Goal: Transaction & Acquisition: Purchase product/service

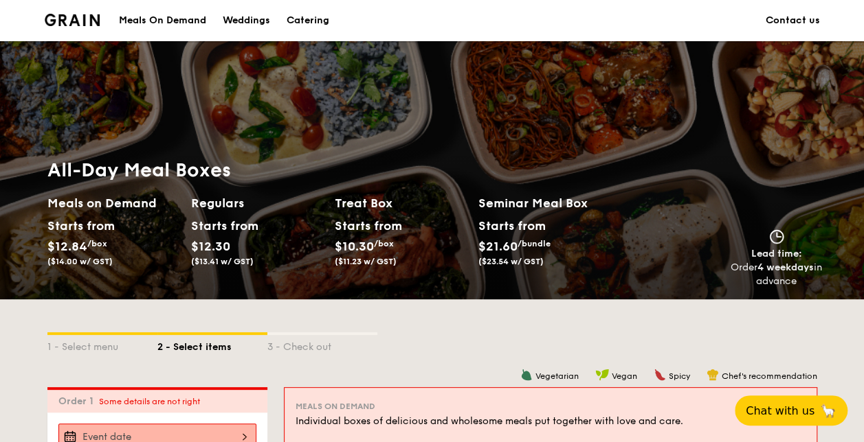
click at [156, 19] on div "Meals On Demand" at bounding box center [162, 20] width 87 height 41
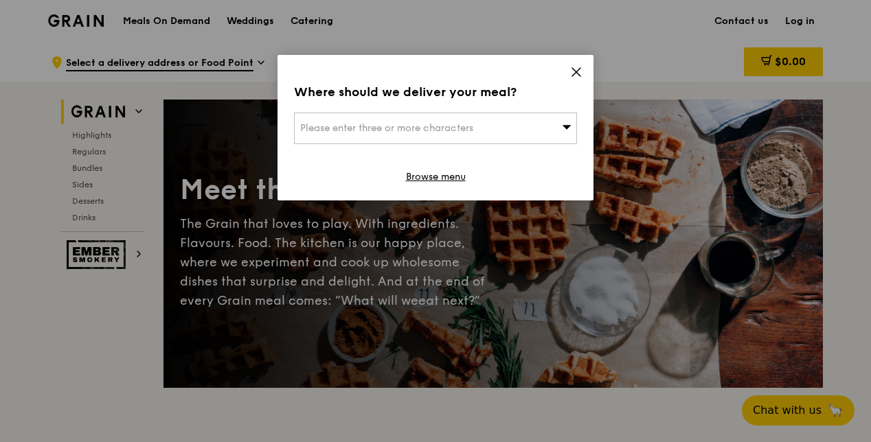
click at [545, 126] on div "Please enter three or more characters" at bounding box center [435, 129] width 283 height 32
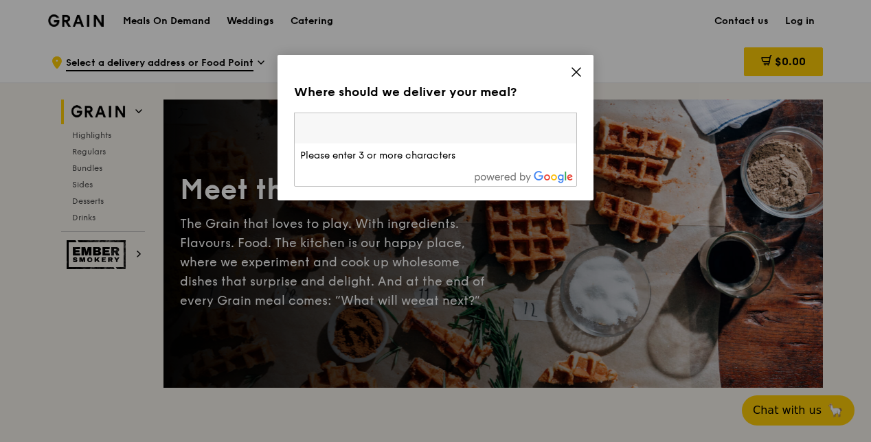
click at [409, 131] on input "search" at bounding box center [436, 128] width 282 height 30
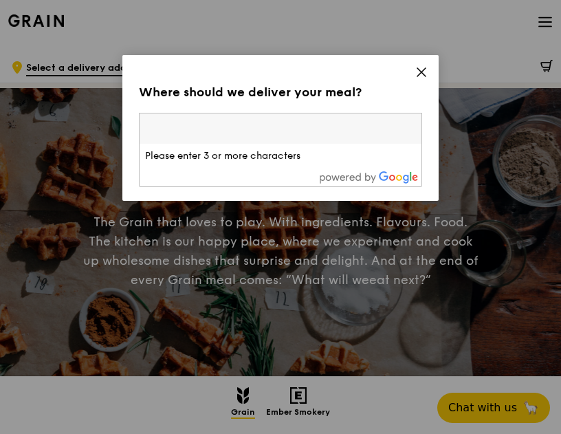
click at [250, 128] on input "search" at bounding box center [280, 128] width 282 height 30
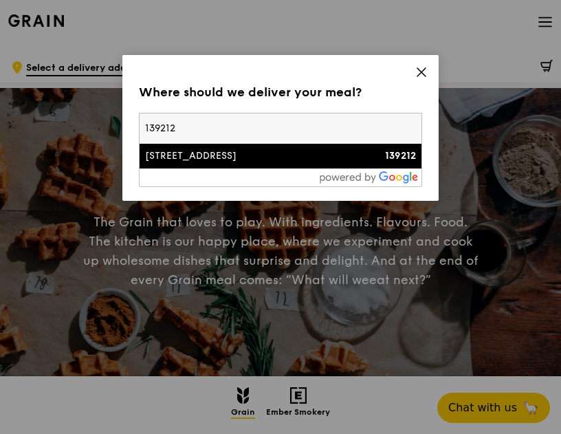
type input "139212"
click at [287, 157] on div "[STREET_ADDRESS]" at bounding box center [246, 156] width 203 height 14
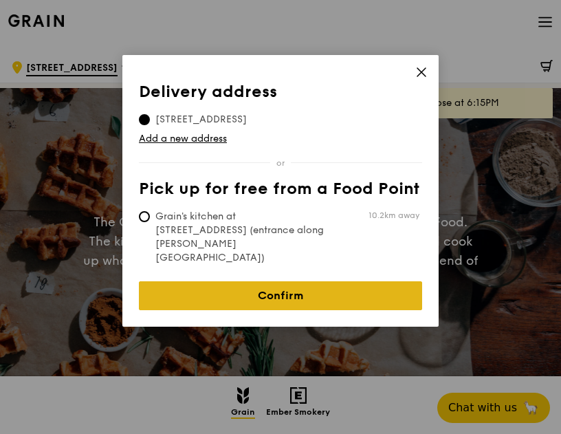
click at [282, 281] on link "Confirm" at bounding box center [280, 295] width 283 height 29
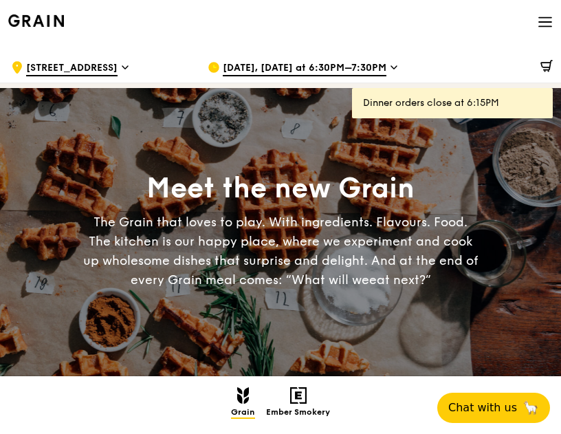
click at [384, 67] on div "Aug 13, Today at 6:30PM–7:30PM" at bounding box center [294, 67] width 196 height 41
click at [374, 65] on span "Aug 13, Today at 6:30PM–7:30PM" at bounding box center [305, 68] width 164 height 15
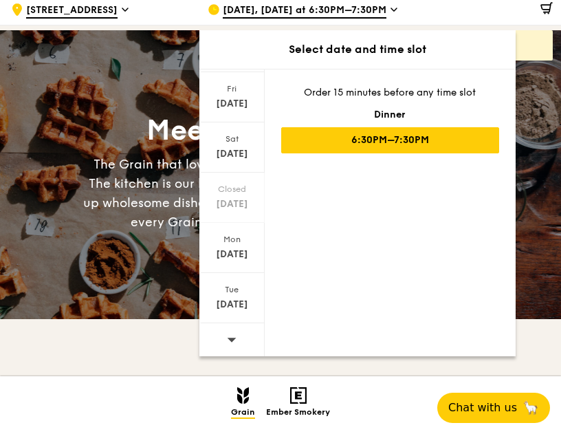
scroll to position [137, 0]
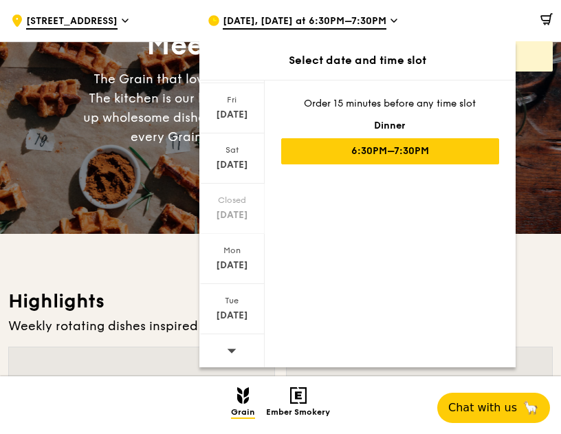
click at [227, 348] on icon at bounding box center [231, 350] width 9 height 4
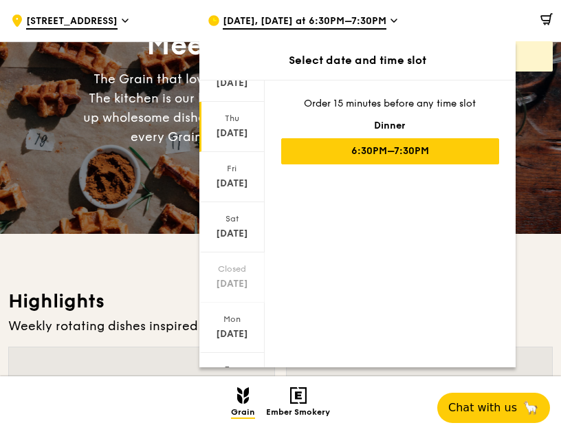
scroll to position [0, 0]
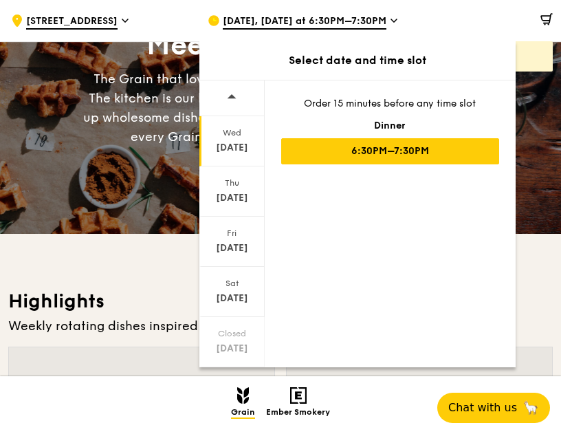
click at [236, 138] on div "Wed Aug 20" at bounding box center [231, 141] width 65 height 50
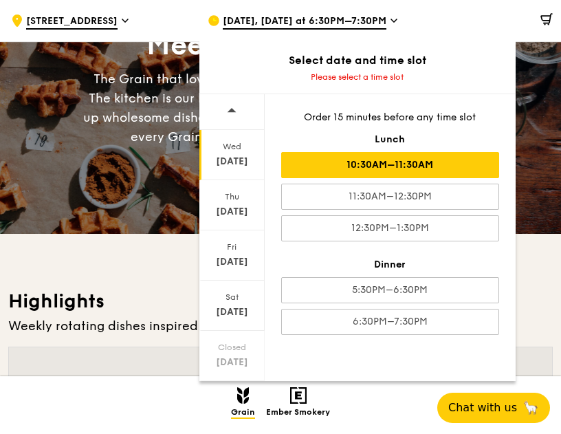
click at [420, 159] on div "10:30AM–11:30AM" at bounding box center [390, 165] width 218 height 26
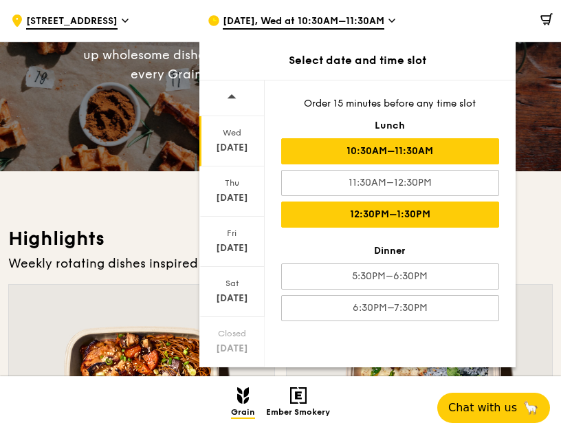
scroll to position [275, 0]
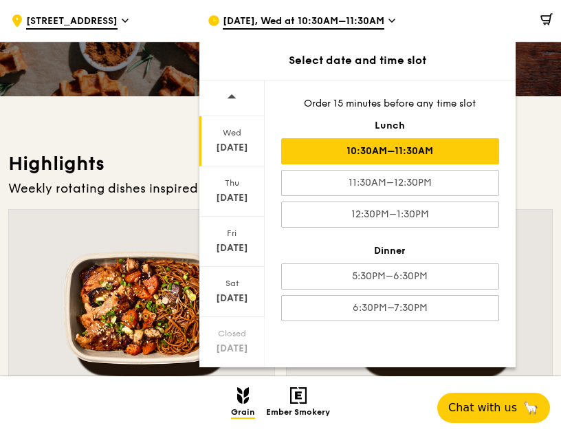
click at [540, 175] on h3 "Highlights" at bounding box center [280, 163] width 544 height 25
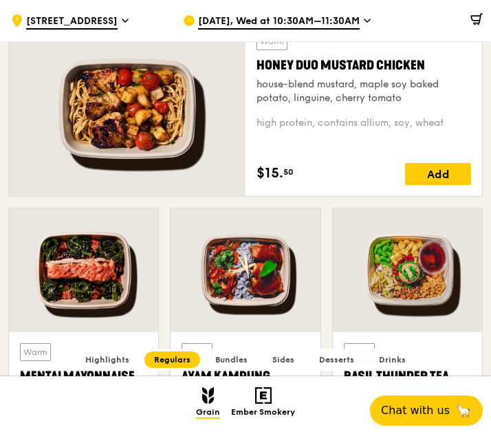
scroll to position [924, 0]
click at [435, 177] on div "Add" at bounding box center [438, 174] width 66 height 22
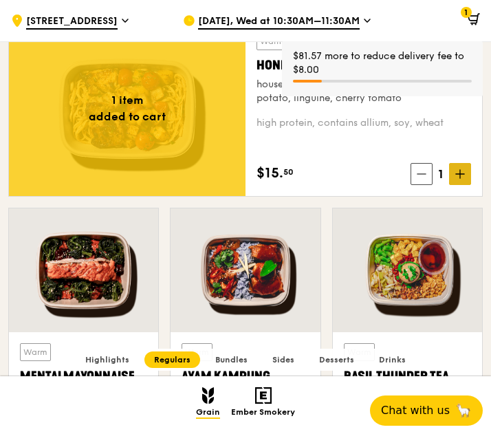
click at [460, 171] on icon at bounding box center [460, 174] width 0 height 8
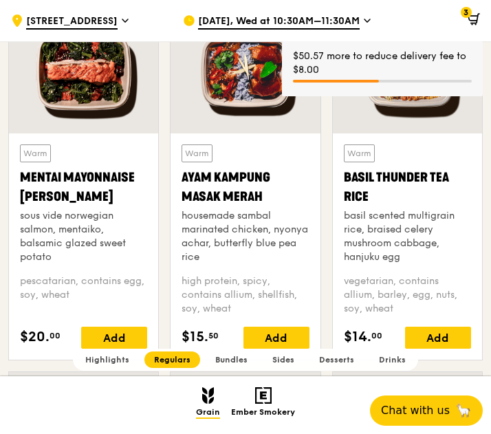
scroll to position [1199, 0]
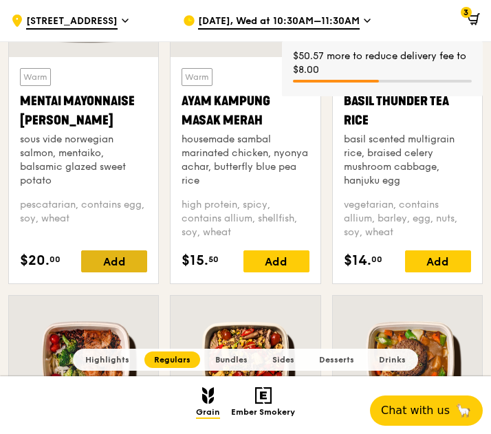
click at [117, 259] on div "Add" at bounding box center [114, 261] width 66 height 22
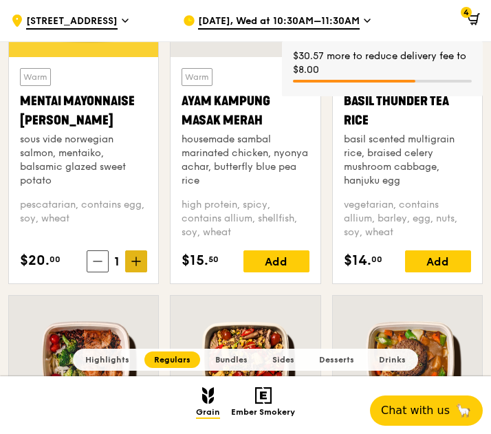
click at [136, 259] on icon at bounding box center [136, 261] width 0 height 8
click at [137, 259] on icon at bounding box center [136, 261] width 10 height 10
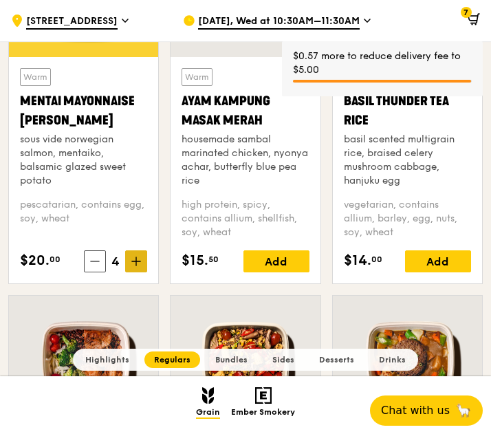
click at [136, 259] on icon at bounding box center [136, 261] width 0 height 8
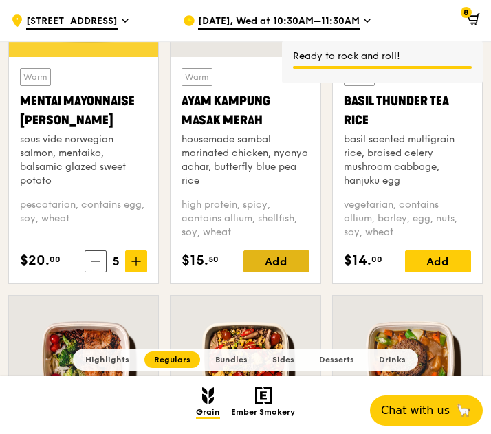
click at [283, 258] on div "Add" at bounding box center [276, 261] width 66 height 22
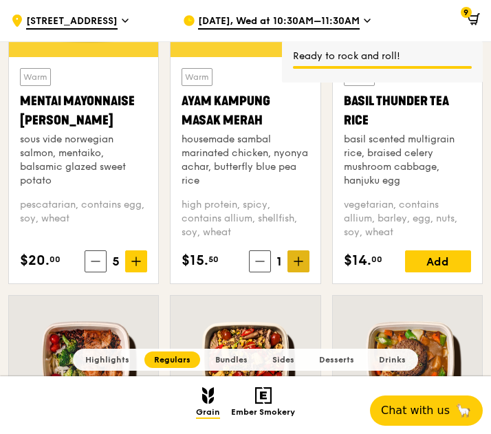
click at [294, 260] on icon at bounding box center [298, 261] width 10 height 10
click at [294, 261] on icon at bounding box center [298, 261] width 8 height 0
click at [294, 260] on icon at bounding box center [298, 261] width 10 height 10
click at [294, 261] on icon at bounding box center [298, 261] width 8 height 0
click at [294, 260] on icon at bounding box center [298, 261] width 10 height 10
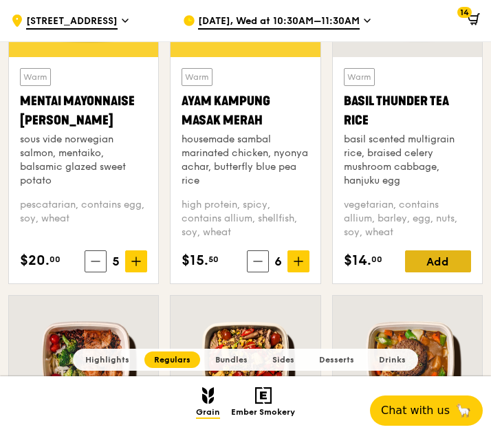
click at [427, 255] on div "Add" at bounding box center [438, 261] width 66 height 22
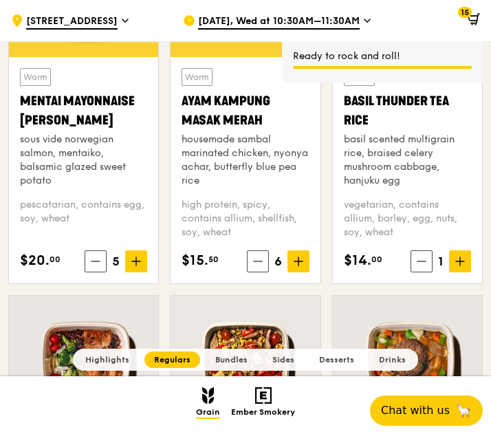
click at [458, 258] on icon at bounding box center [460, 261] width 10 height 10
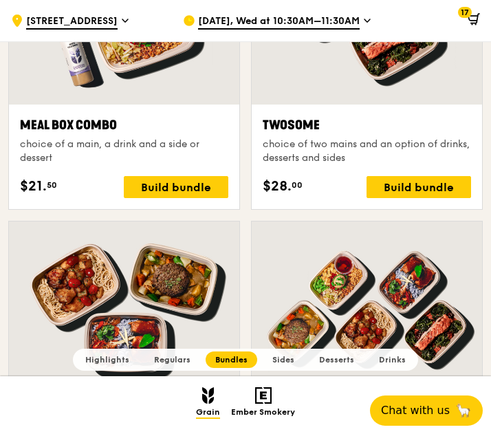
scroll to position [2024, 0]
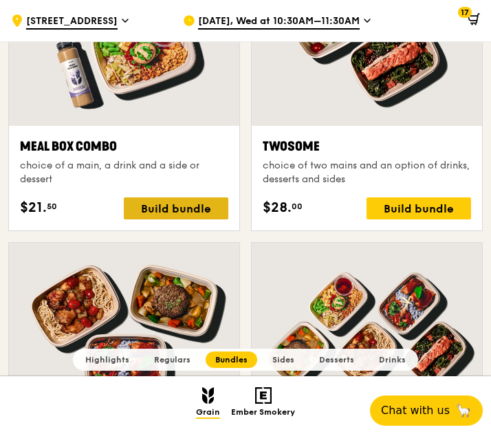
click at [201, 208] on div "Build bundle" at bounding box center [176, 208] width 104 height 22
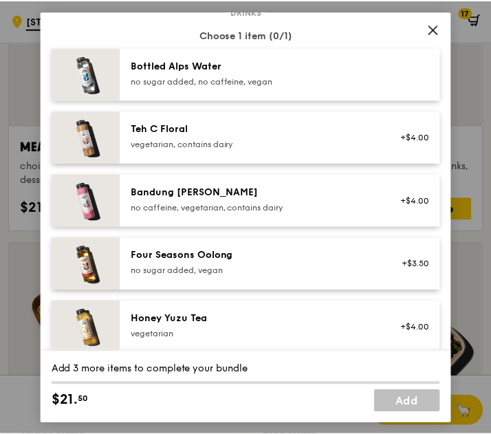
scroll to position [1297, 0]
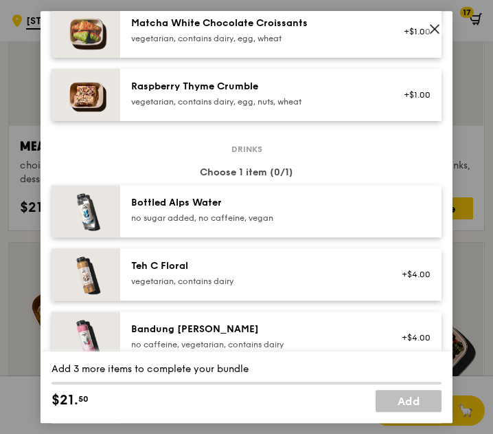
click at [435, 30] on icon at bounding box center [435, 29] width 12 height 12
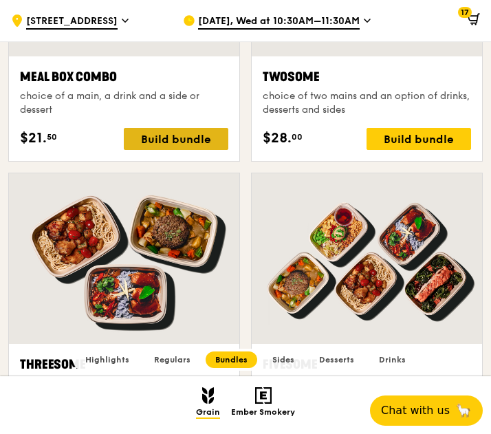
click at [168, 131] on div "Build bundle" at bounding box center [176, 139] width 104 height 22
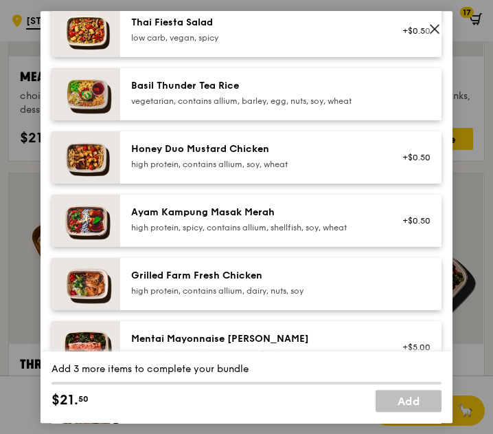
scroll to position [335, 0]
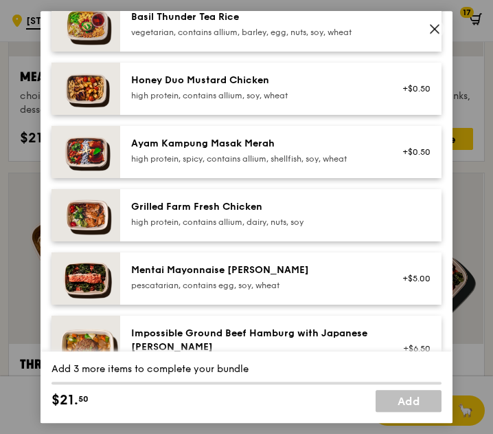
click at [437, 27] on icon at bounding box center [435, 29] width 12 height 12
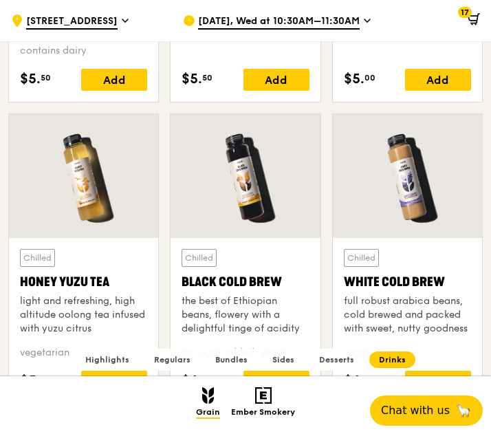
scroll to position [4772, 0]
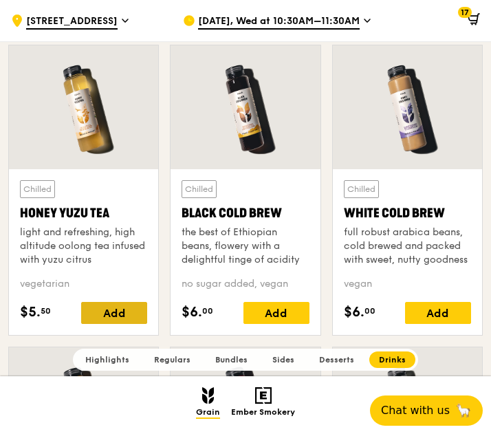
click at [129, 309] on div "Add" at bounding box center [114, 313] width 66 height 22
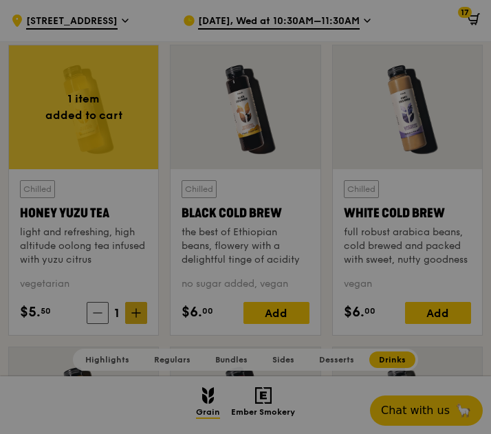
click at [142, 302] on div at bounding box center [245, 217] width 491 height 434
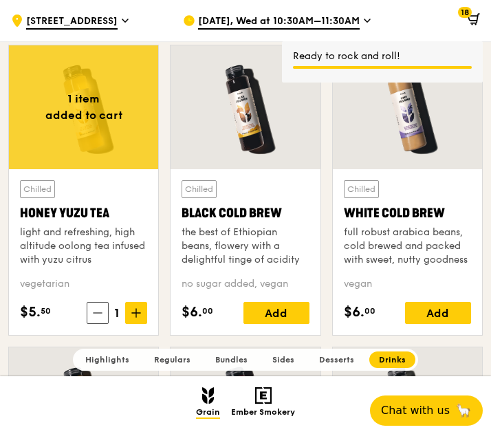
click at [139, 308] on icon at bounding box center [136, 313] width 10 height 10
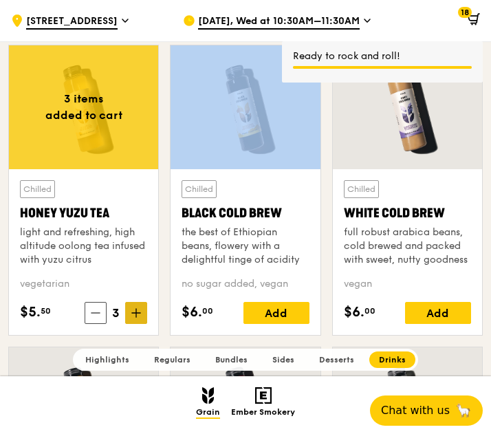
click at [139, 308] on icon at bounding box center [136, 313] width 10 height 10
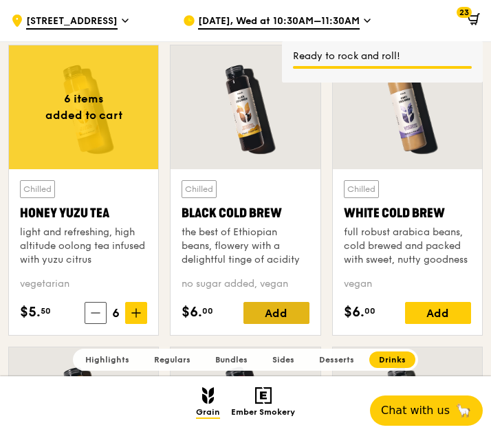
click at [280, 311] on div "Add" at bounding box center [276, 313] width 66 height 22
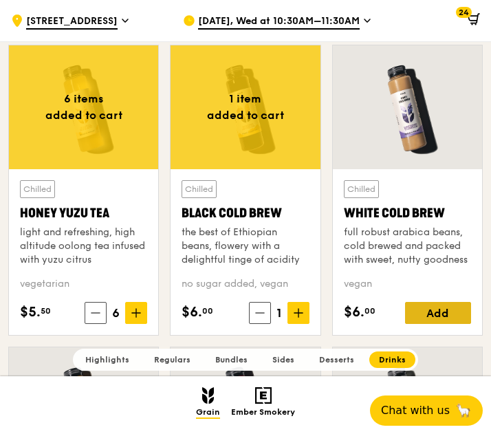
click at [449, 307] on div "Add" at bounding box center [438, 313] width 66 height 22
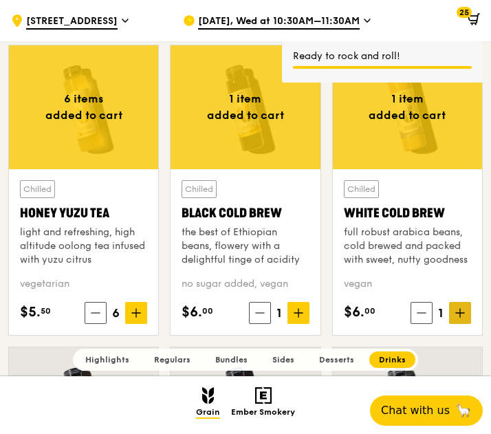
click at [452, 307] on span at bounding box center [460, 313] width 22 height 22
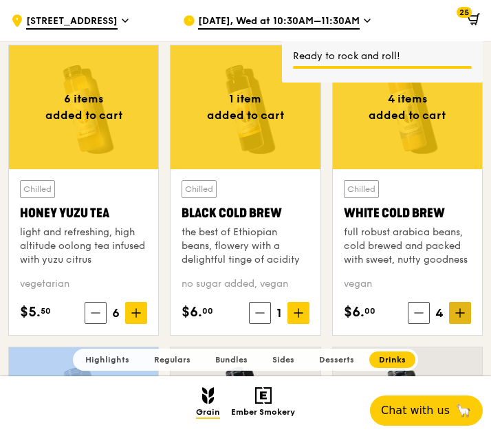
click at [452, 307] on span at bounding box center [460, 313] width 22 height 22
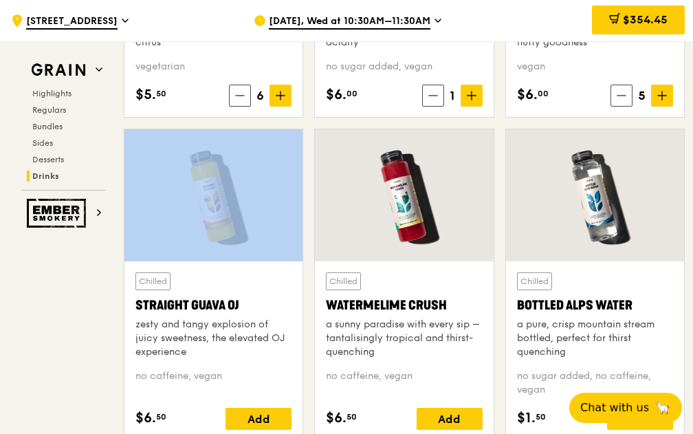
scroll to position [5122, 0]
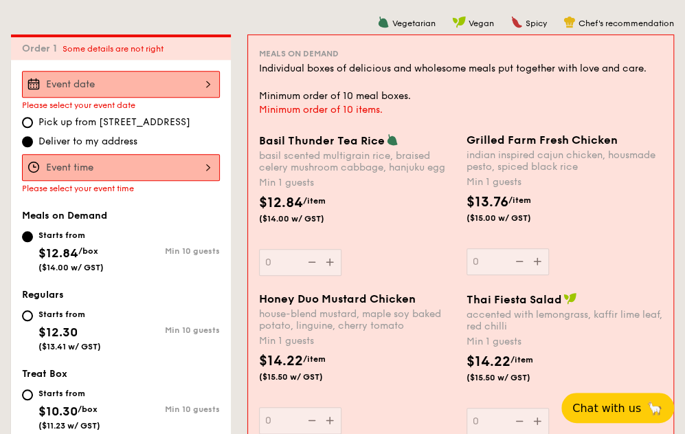
scroll to position [412, 0]
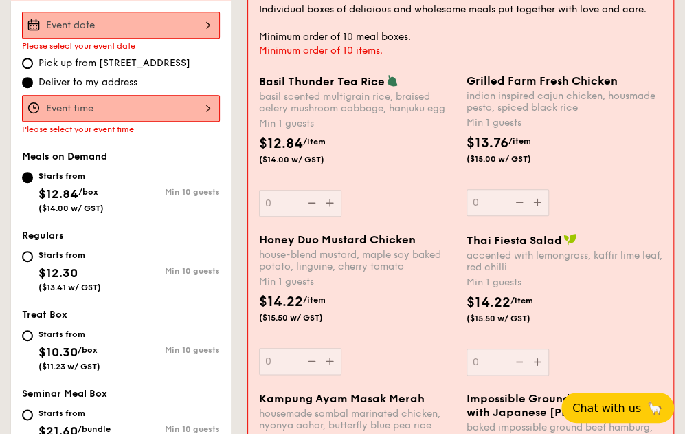
click at [90, 13] on div at bounding box center [121, 25] width 198 height 27
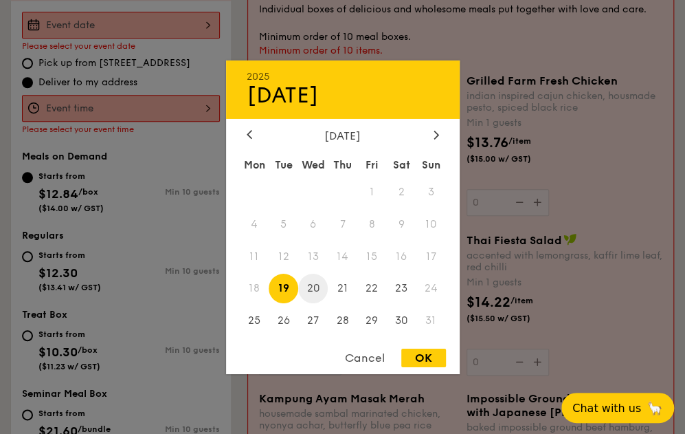
click at [319, 278] on span "20" at bounding box center [313, 288] width 30 height 30
click at [422, 348] on div "Cancel OK" at bounding box center [343, 360] width 234 height 25
click at [423, 359] on div "OK" at bounding box center [423, 357] width 45 height 19
type input "[DATE]"
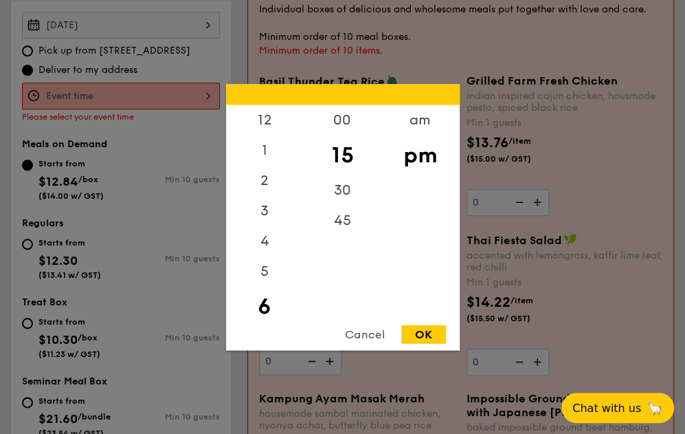
click at [93, 95] on div "12 1 2 3 4 5 6 7 8 9 10 11 00 15 30 45 am pm Cancel OK" at bounding box center [121, 95] width 198 height 27
click at [263, 295] on div "11" at bounding box center [265, 299] width 78 height 30
click at [415, 119] on div "am" at bounding box center [420, 124] width 78 height 40
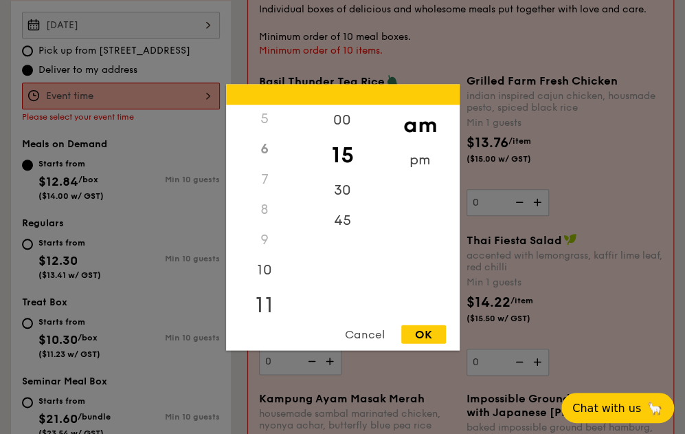
click at [261, 299] on div "11" at bounding box center [265, 304] width 78 height 40
click at [346, 183] on div "30" at bounding box center [343, 195] width 78 height 40
click at [423, 335] on div "OK" at bounding box center [423, 333] width 45 height 19
type input "11:30AM"
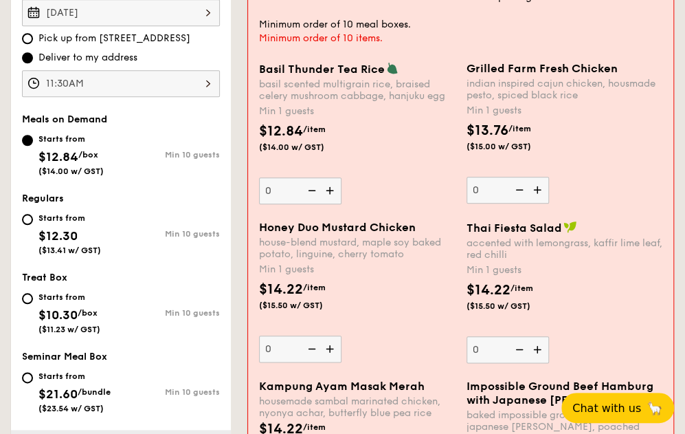
scroll to position [344, 0]
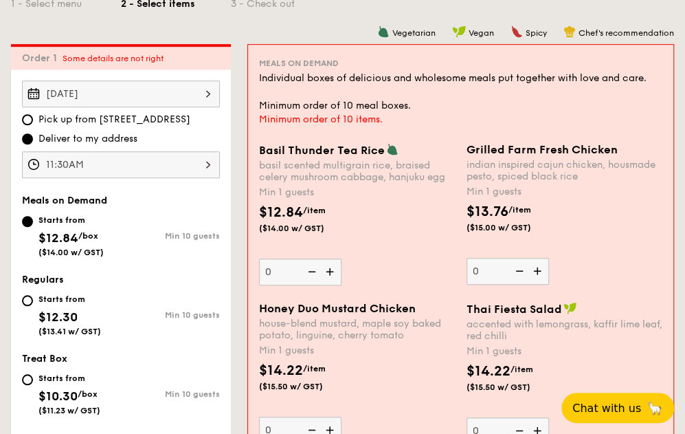
click at [335, 273] on img at bounding box center [331, 271] width 21 height 26
click at [335, 273] on input "0" at bounding box center [300, 271] width 82 height 27
click at [335, 273] on img at bounding box center [331, 271] width 21 height 26
click at [335, 273] on input "1" at bounding box center [300, 271] width 82 height 27
click at [335, 273] on img at bounding box center [331, 271] width 21 height 26
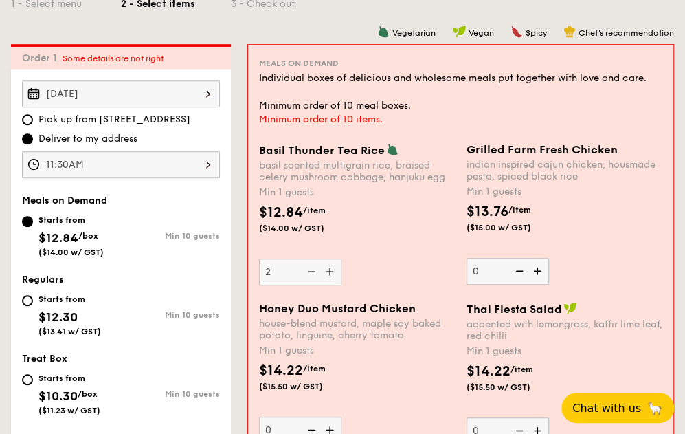
click at [335, 273] on input "2" at bounding box center [300, 271] width 82 height 27
type input "3"
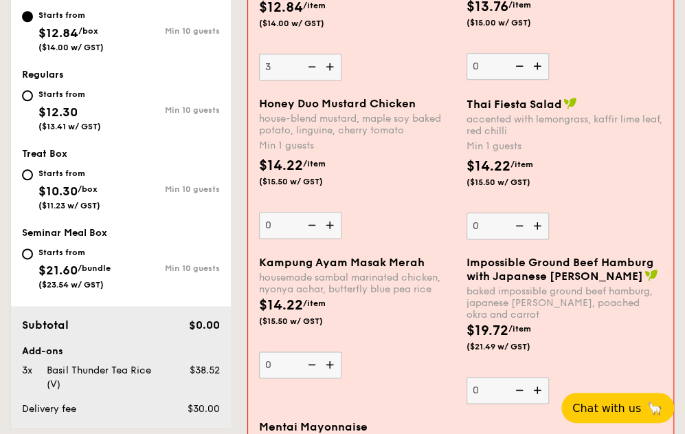
scroll to position [550, 0]
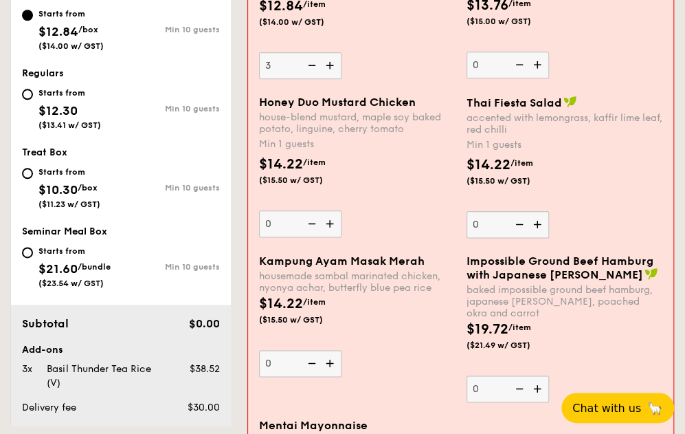
click at [330, 226] on img at bounding box center [331, 223] width 21 height 26
click at [330, 226] on input "0" at bounding box center [300, 223] width 82 height 27
click at [330, 226] on img at bounding box center [331, 223] width 21 height 26
click at [330, 226] on input "1" at bounding box center [300, 223] width 82 height 27
click at [330, 226] on img at bounding box center [331, 223] width 21 height 26
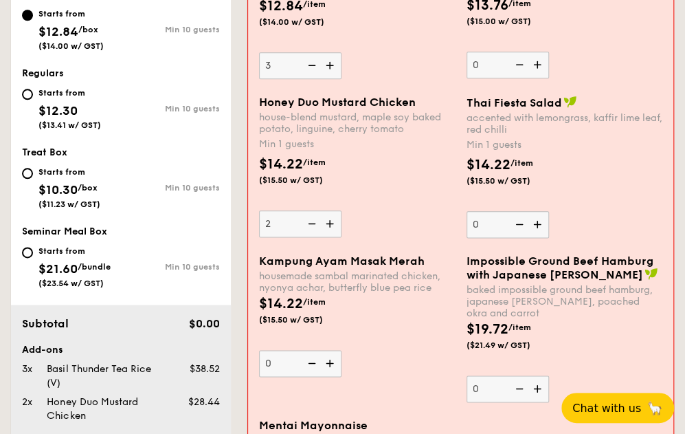
click at [330, 226] on input "2" at bounding box center [300, 223] width 82 height 27
click at [330, 226] on img at bounding box center [331, 223] width 21 height 26
click at [330, 226] on input "3" at bounding box center [300, 223] width 82 height 27
click at [330, 226] on img at bounding box center [331, 223] width 21 height 26
click at [330, 226] on input "4" at bounding box center [300, 223] width 82 height 27
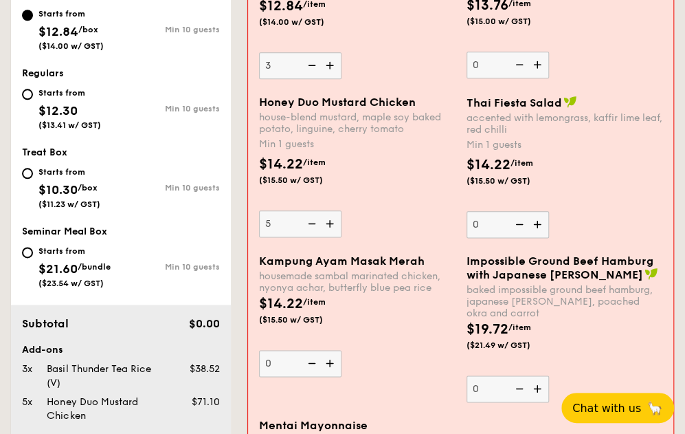
click at [309, 226] on img at bounding box center [310, 223] width 21 height 26
click at [309, 226] on input "5" at bounding box center [300, 223] width 82 height 27
click at [309, 226] on img at bounding box center [310, 223] width 21 height 26
click at [309, 226] on input "4" at bounding box center [300, 223] width 82 height 27
type input "3"
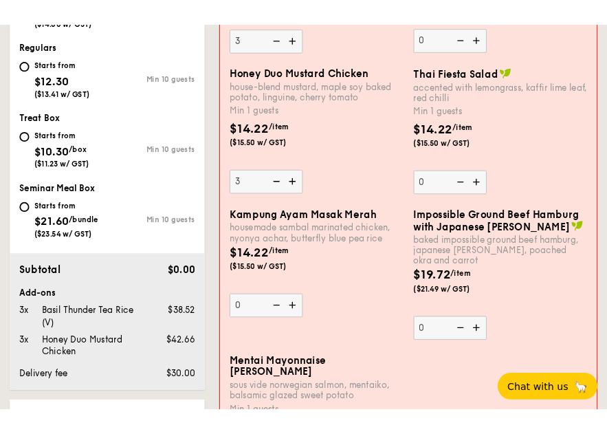
scroll to position [618, 0]
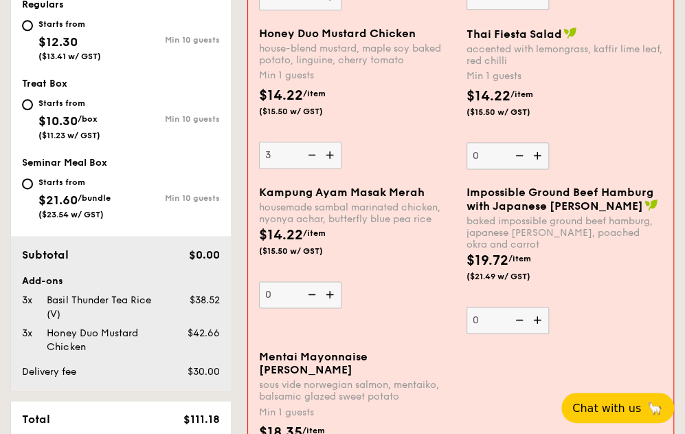
click at [326, 294] on img at bounding box center [331, 294] width 21 height 26
click at [326, 294] on input "0" at bounding box center [300, 294] width 82 height 27
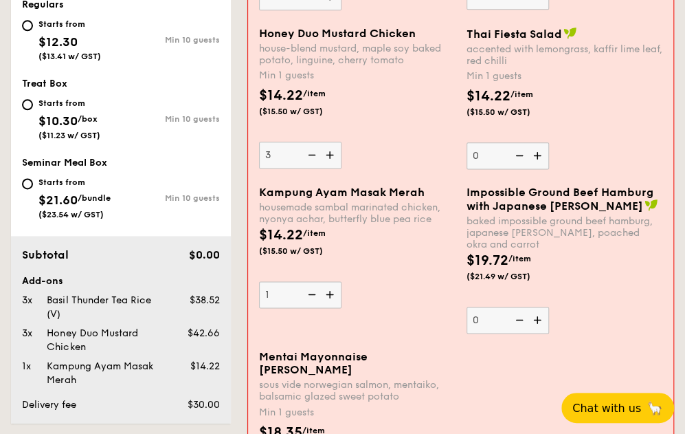
click at [326, 294] on img at bounding box center [331, 294] width 21 height 26
click at [326, 294] on input "1" at bounding box center [300, 294] width 82 height 27
click at [325, 294] on img at bounding box center [331, 294] width 21 height 26
click at [325, 294] on input "2" at bounding box center [300, 294] width 82 height 27
click at [325, 294] on img at bounding box center [331, 294] width 21 height 26
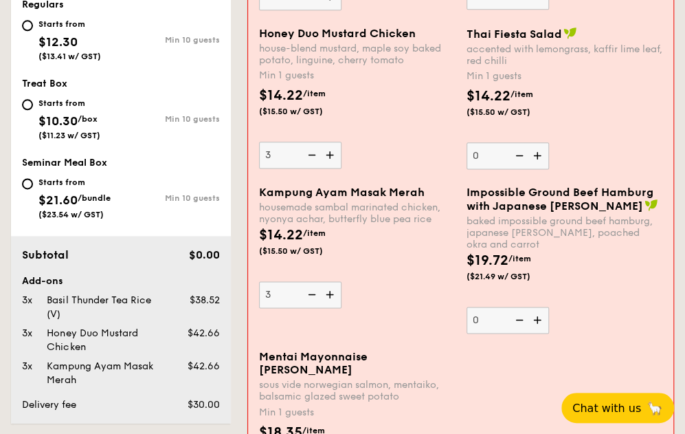
click at [325, 294] on input "3" at bounding box center [300, 294] width 82 height 27
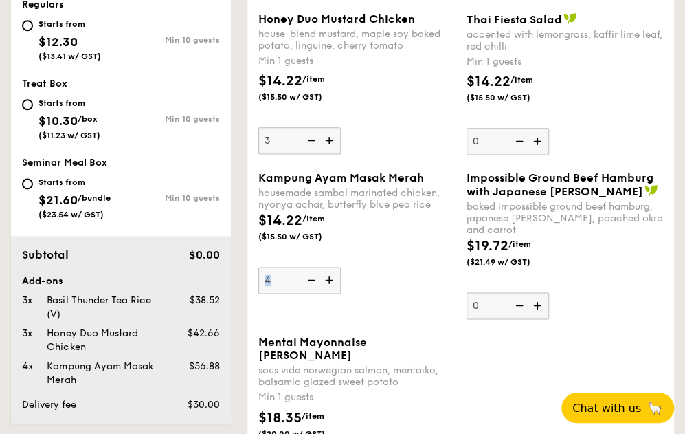
click at [325, 294] on div "Kampung Ayam Masak Merah housemade sambal marinated chicken, nyonya achar, butt…" at bounding box center [461, 253] width 416 height 164
drag, startPoint x: 325, startPoint y: 294, endPoint x: 331, endPoint y: 280, distance: 15.1
click at [331, 280] on img at bounding box center [330, 280] width 21 height 26
click at [331, 280] on input "4" at bounding box center [299, 280] width 82 height 27
click at [331, 280] on img at bounding box center [330, 280] width 21 height 26
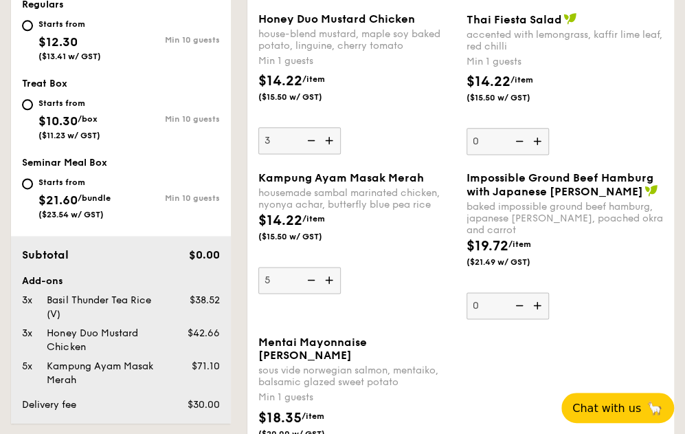
click at [331, 280] on input "5" at bounding box center [299, 280] width 82 height 27
type input "6"
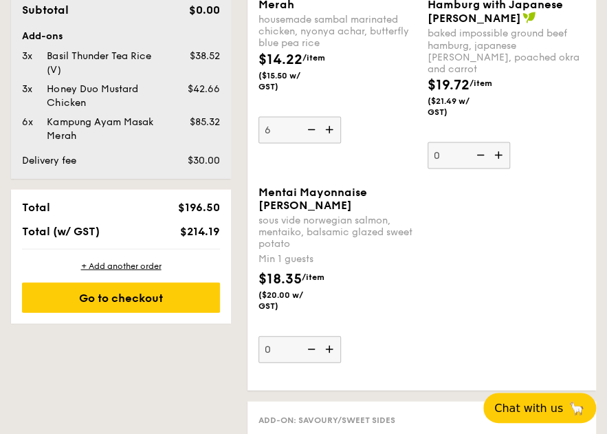
scroll to position [893, 0]
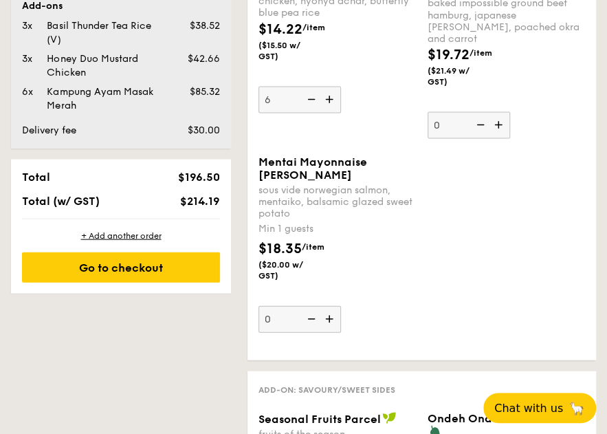
click at [328, 331] on img at bounding box center [330, 318] width 21 height 26
click at [328, 332] on input "0" at bounding box center [299, 318] width 82 height 27
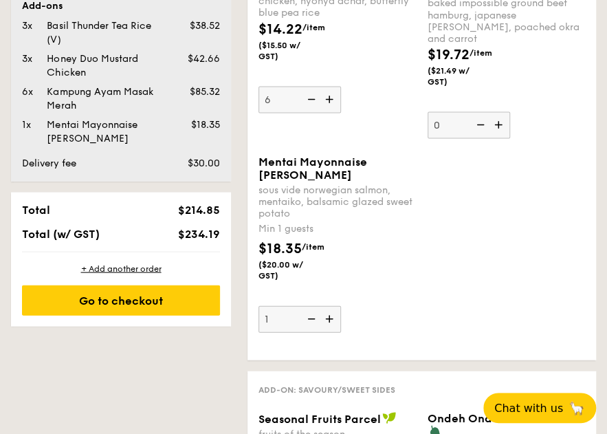
click at [327, 331] on img at bounding box center [330, 318] width 21 height 26
click at [327, 332] on input "1" at bounding box center [299, 318] width 82 height 27
click at [327, 331] on img at bounding box center [330, 318] width 21 height 26
click at [327, 332] on input "2" at bounding box center [299, 318] width 82 height 27
click at [327, 331] on img at bounding box center [330, 318] width 21 height 26
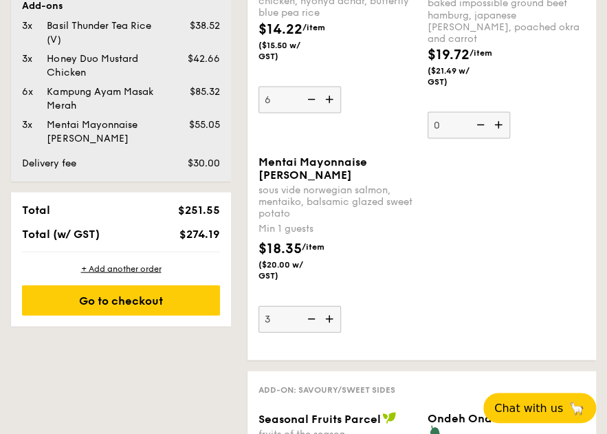
click at [327, 332] on input "3" at bounding box center [299, 318] width 82 height 27
click at [327, 331] on img at bounding box center [330, 318] width 21 height 26
click at [327, 332] on input "4" at bounding box center [299, 318] width 82 height 27
type input "5"
click at [418, 332] on div "Mentai Mayonnaise Aburi Salmon sous vide norwegian salmon, mentaiko, balsamic g…" at bounding box center [337, 243] width 169 height 177
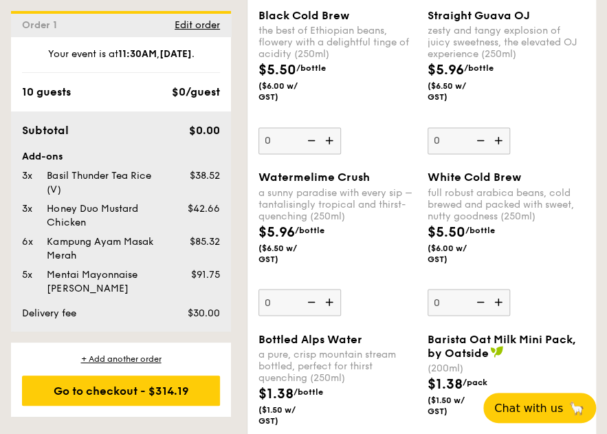
scroll to position [2473, 0]
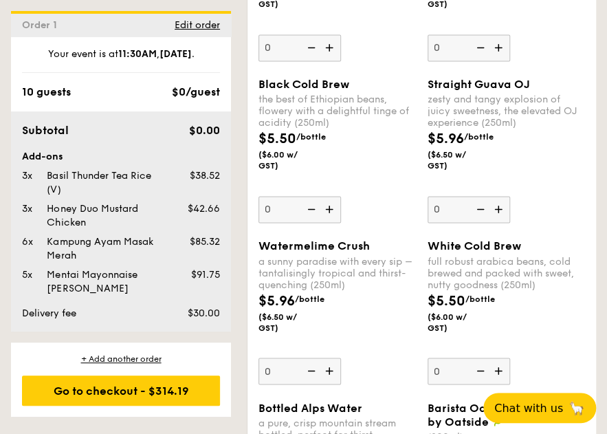
click at [329, 222] on img at bounding box center [330, 209] width 21 height 26
click at [329, 223] on input "0" at bounding box center [299, 209] width 82 height 27
type input "1"
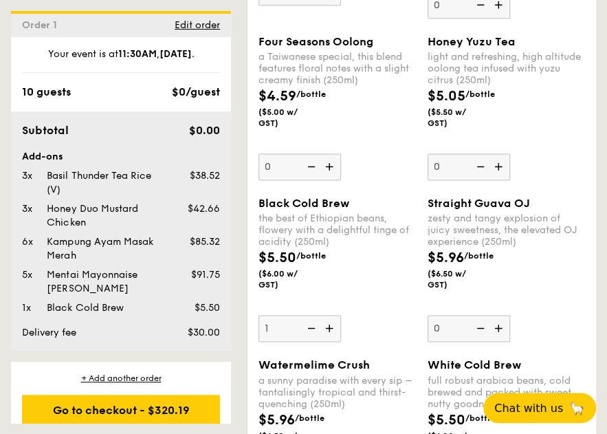
scroll to position [2336, 0]
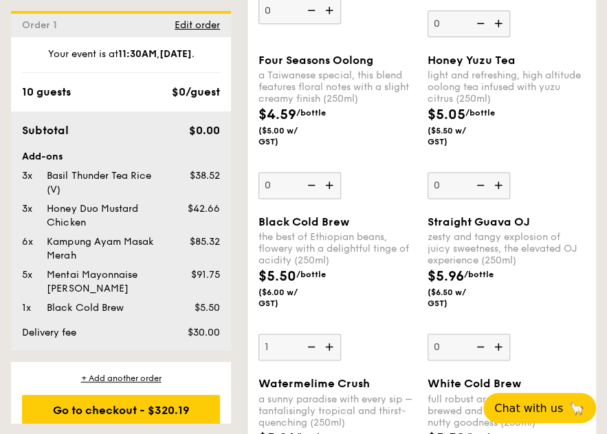
click at [504, 198] on img at bounding box center [499, 185] width 21 height 26
click at [504, 199] on input "0" at bounding box center [468, 185] width 82 height 27
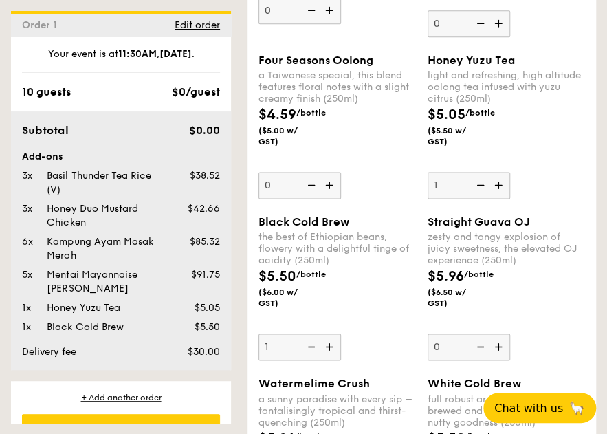
click at [502, 198] on img at bounding box center [499, 185] width 21 height 26
click at [502, 199] on input "1" at bounding box center [468, 185] width 82 height 27
click at [502, 198] on img at bounding box center [499, 185] width 21 height 26
click at [502, 199] on input "2" at bounding box center [468, 185] width 82 height 27
click at [502, 198] on img at bounding box center [499, 185] width 21 height 26
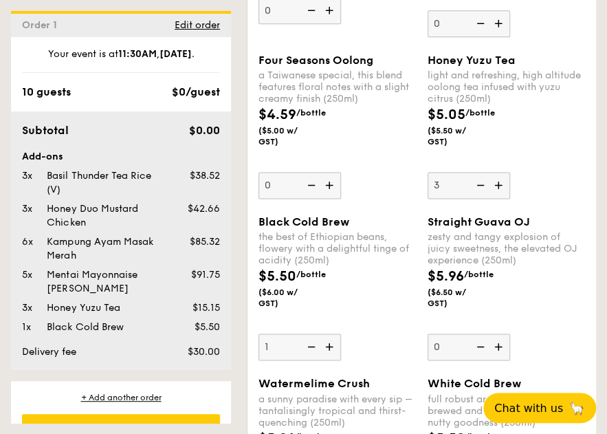
click at [502, 199] on input "3" at bounding box center [468, 185] width 82 height 27
click at [502, 198] on img at bounding box center [499, 185] width 21 height 26
click at [502, 199] on input "4" at bounding box center [468, 185] width 82 height 27
click at [502, 198] on img at bounding box center [499, 185] width 21 height 26
click at [502, 199] on input "5" at bounding box center [468, 185] width 82 height 27
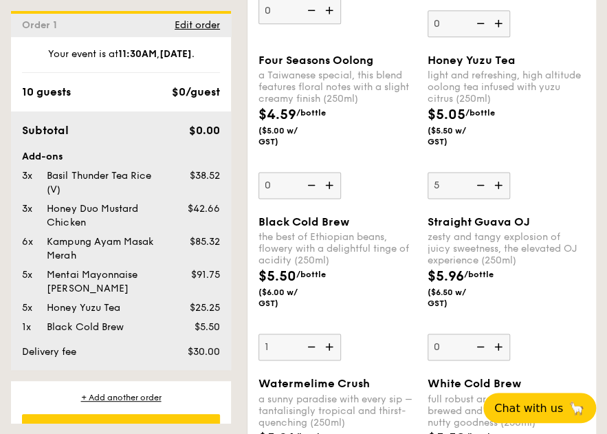
type input "6"
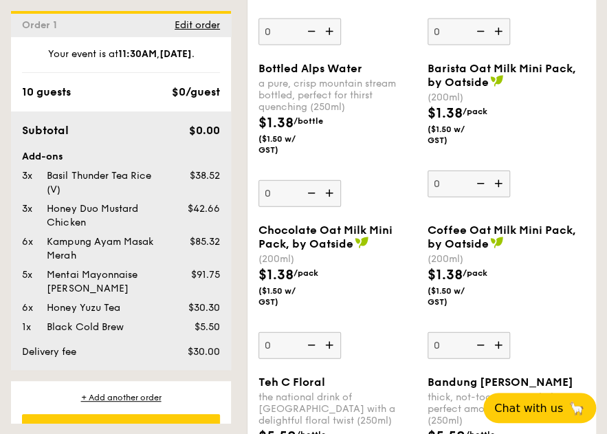
scroll to position [2817, 0]
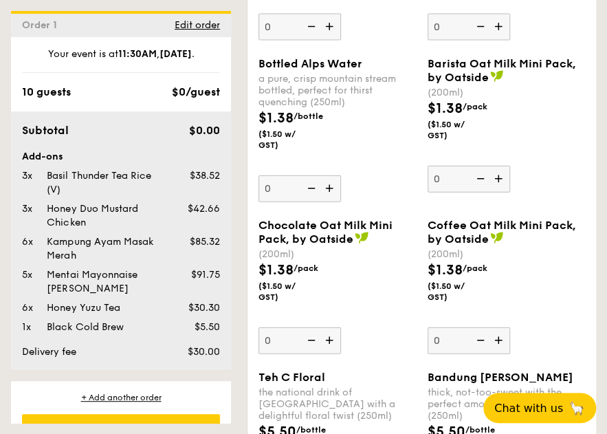
click at [502, 40] on img at bounding box center [499, 27] width 21 height 26
click at [502, 41] on input "0" at bounding box center [468, 27] width 82 height 27
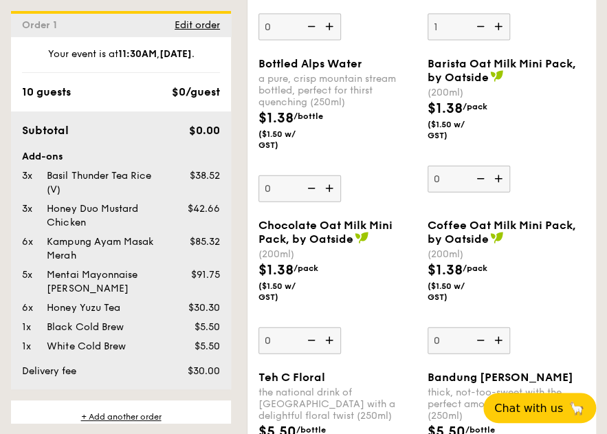
click at [502, 40] on img at bounding box center [499, 27] width 21 height 26
click at [502, 41] on input "1" at bounding box center [468, 27] width 82 height 27
click at [502, 40] on img at bounding box center [499, 27] width 21 height 26
click at [502, 41] on input "2" at bounding box center [468, 27] width 82 height 27
click at [502, 40] on img at bounding box center [499, 27] width 21 height 26
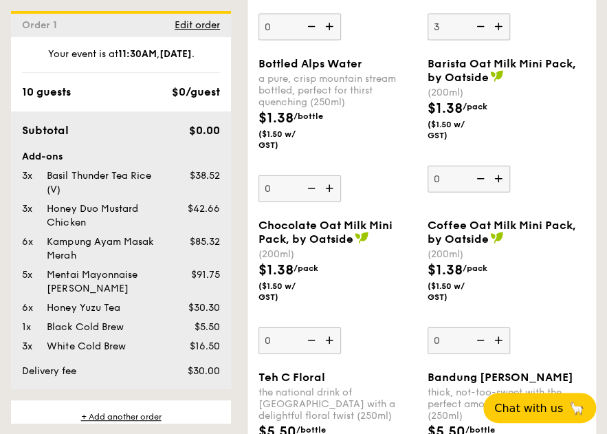
click at [502, 41] on input "3" at bounding box center [468, 27] width 82 height 27
click at [502, 40] on img at bounding box center [499, 27] width 21 height 26
click at [502, 41] on input "4" at bounding box center [468, 27] width 82 height 27
type input "5"
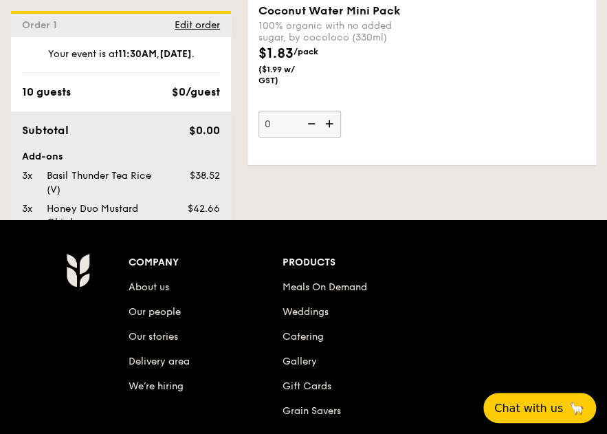
scroll to position [3367, 0]
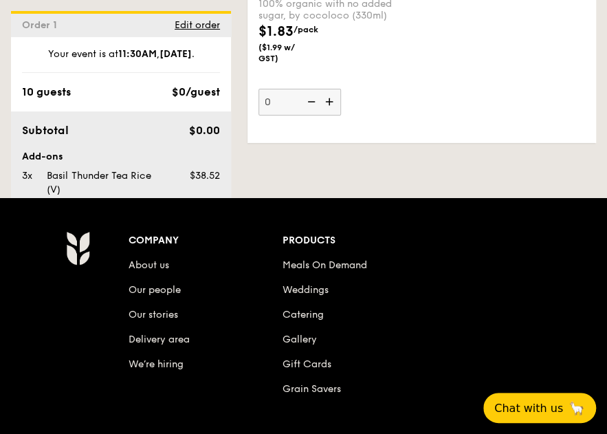
click at [335, 115] on img at bounding box center [330, 102] width 21 height 26
click at [335, 115] on input "0" at bounding box center [299, 102] width 82 height 27
click at [335, 115] on img at bounding box center [330, 102] width 21 height 26
click at [335, 115] on input "1" at bounding box center [299, 102] width 82 height 27
click at [335, 115] on img at bounding box center [330, 102] width 21 height 26
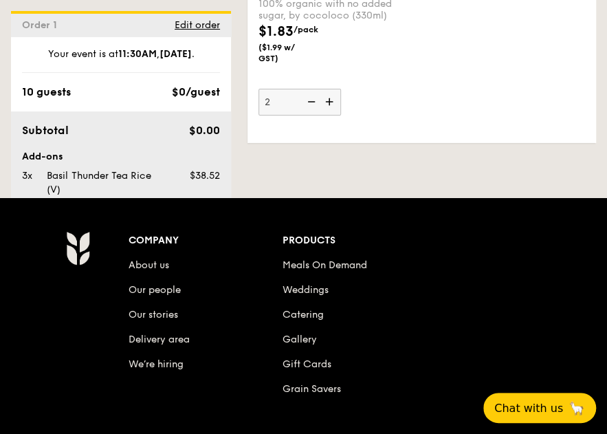
click at [335, 115] on input "2" at bounding box center [299, 102] width 82 height 27
click at [335, 115] on img at bounding box center [330, 102] width 21 height 26
click at [335, 115] on input "3" at bounding box center [299, 102] width 82 height 27
click at [335, 115] on img at bounding box center [330, 102] width 21 height 26
click at [335, 115] on input "4" at bounding box center [299, 102] width 82 height 27
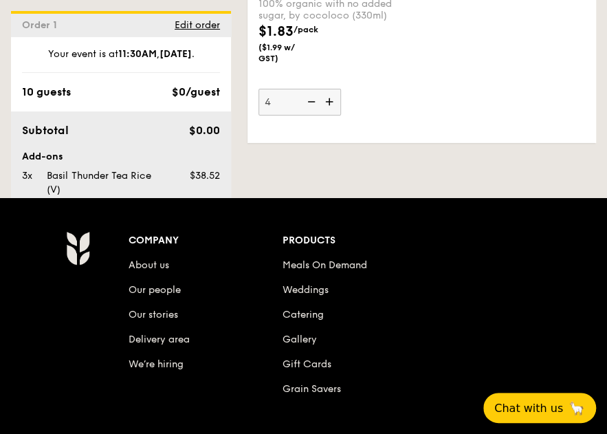
type input "5"
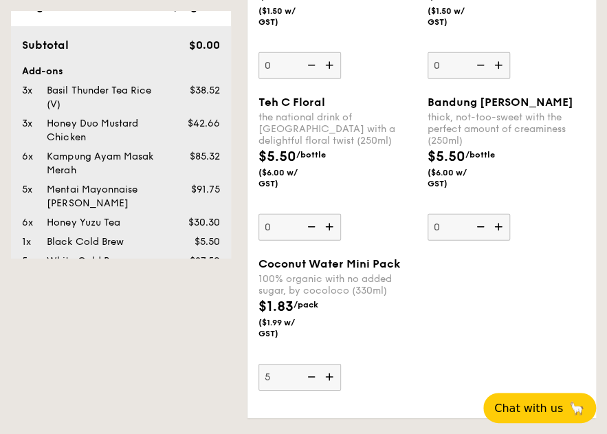
scroll to position [3442, 0]
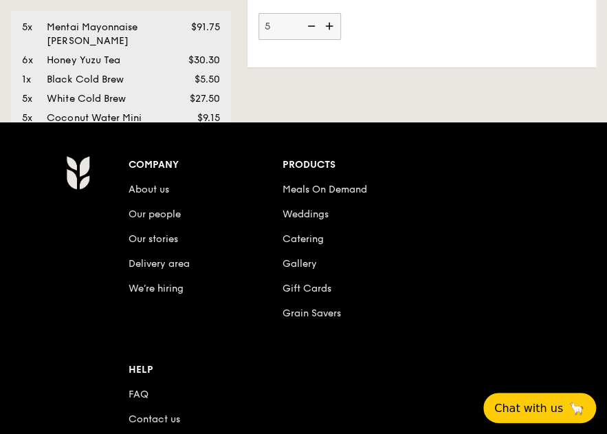
scroll to position [250, 0]
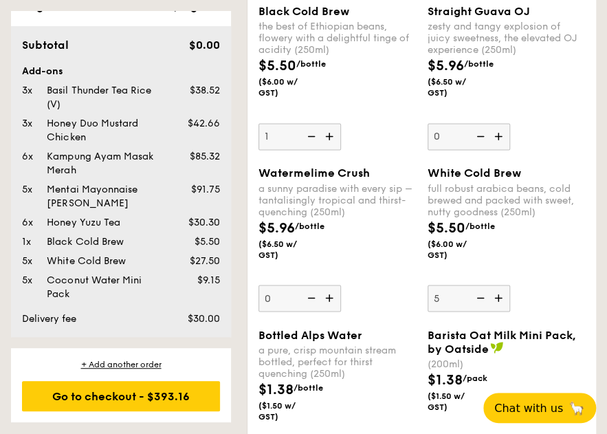
scroll to position [2473, 0]
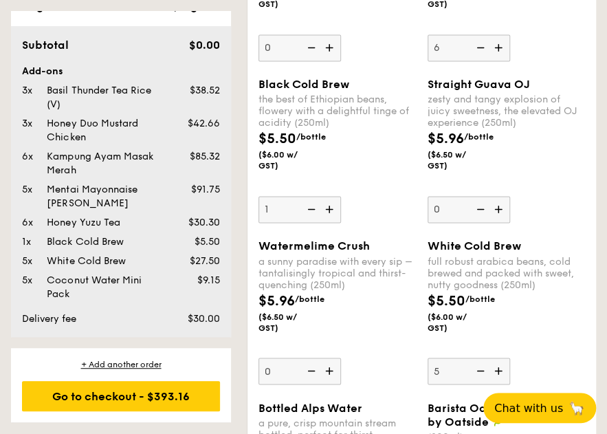
click at [192, 341] on div "Order 1 Edit order Your event is at 11:30AM [DATE] . 10 guests $0/guest Subtota…" at bounding box center [121, 217] width 220 height 412
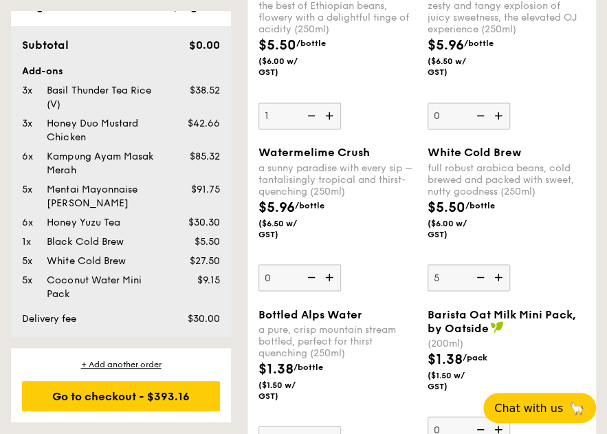
scroll to position [2611, 0]
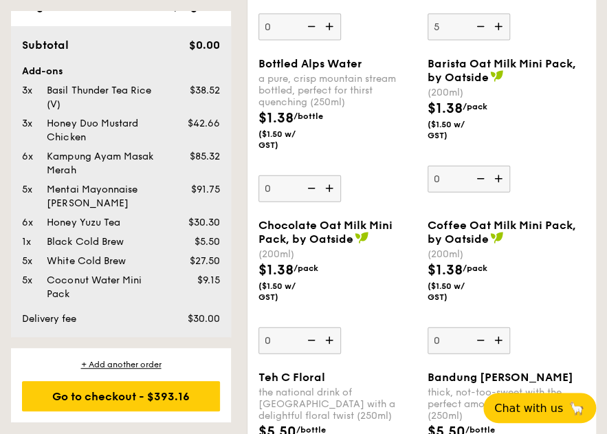
click at [168, 344] on div "Order 1 Edit order Your event is at 11:30AM [DATE] . 10 guests $0/guest Subtota…" at bounding box center [121, 217] width 220 height 412
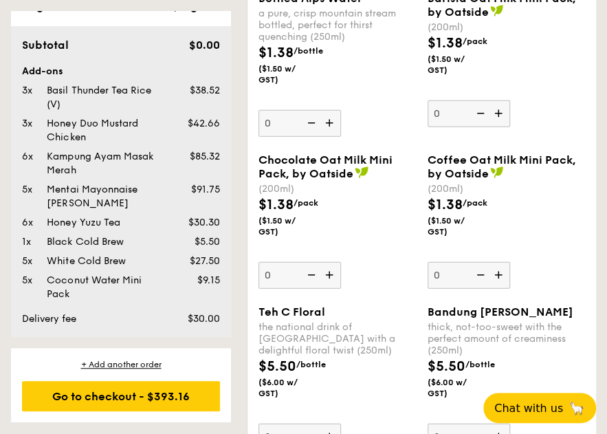
scroll to position [2954, 0]
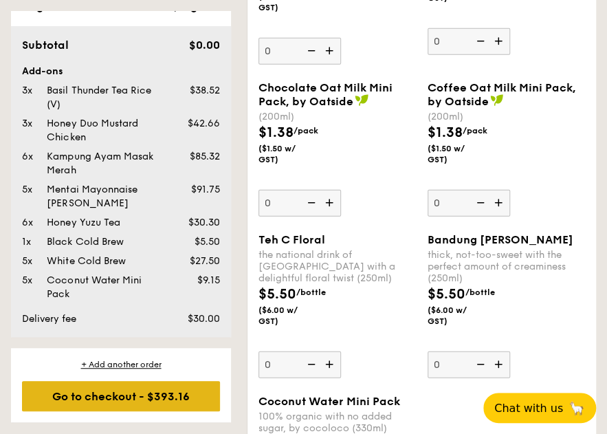
click at [147, 395] on div "Go to checkout - $393.16" at bounding box center [121, 396] width 198 height 30
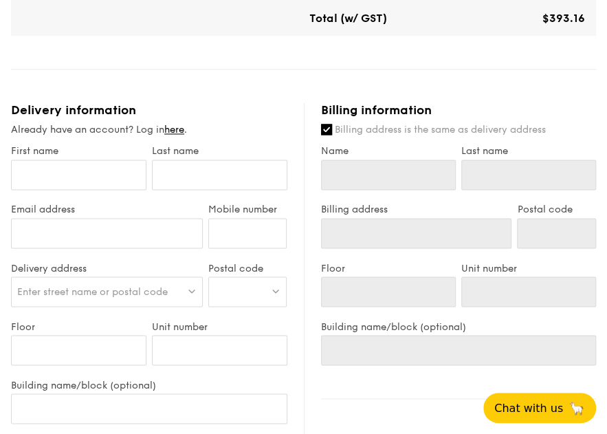
scroll to position [687, 0]
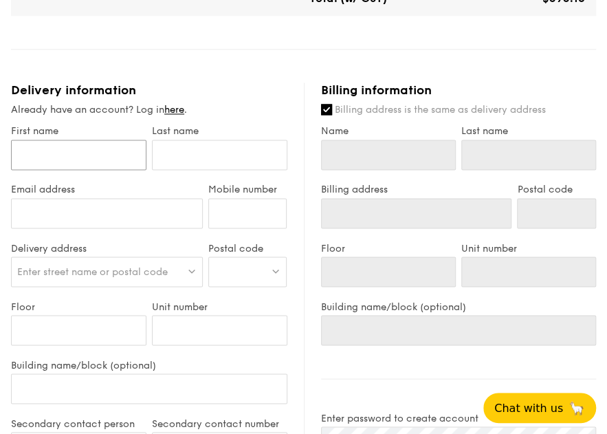
click at [80, 150] on input "First name" at bounding box center [78, 154] width 135 height 30
type input "E"
type input "Eu"
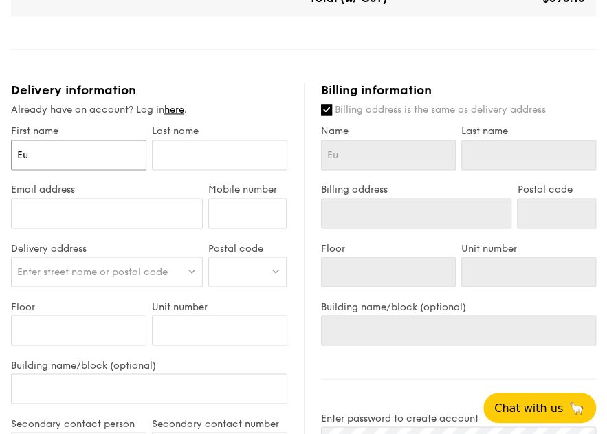
type input "[PERSON_NAME]"
type input "Euni"
type input "[PERSON_NAME]"
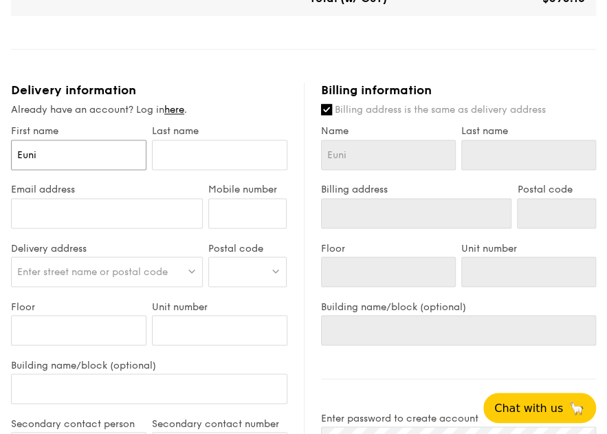
type input "[PERSON_NAME]"
type input "Euni"
type input "Eunic"
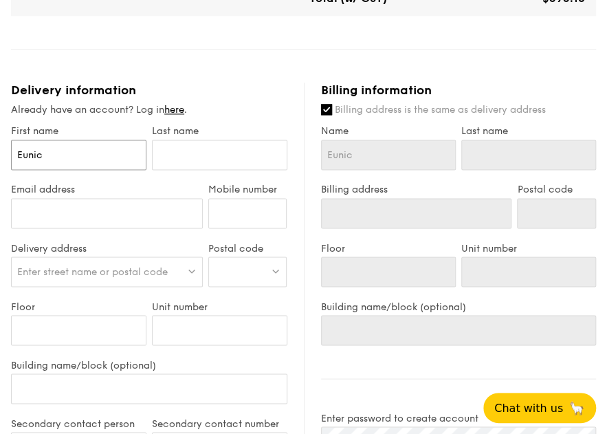
type input "[PERSON_NAME]"
click at [273, 145] on input "text" at bounding box center [219, 154] width 135 height 30
type input "C"
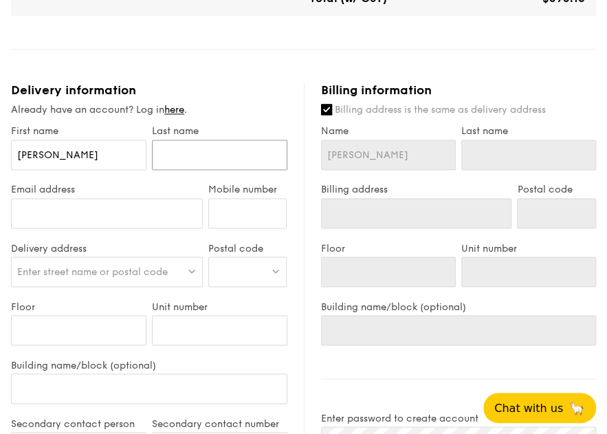
type input "C"
type input "Ch"
type input "Cho"
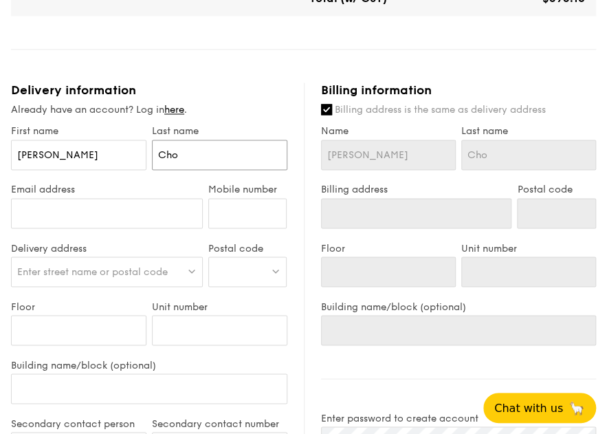
type input "[PERSON_NAME]"
click at [133, 214] on input "Email address" at bounding box center [107, 213] width 192 height 30
type input "[PERSON_NAME][EMAIL_ADDRESS][PERSON_NAME][DOMAIN_NAME]"
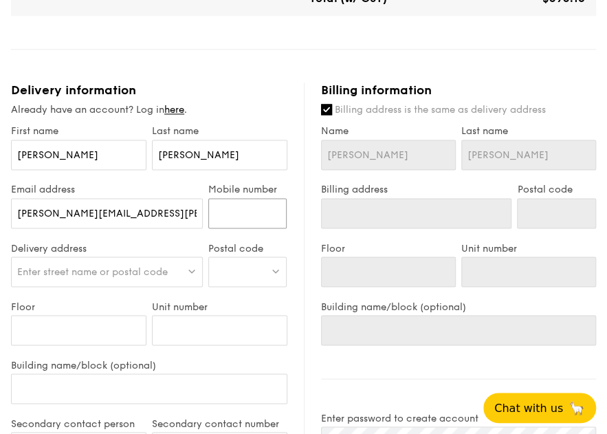
type input "92706261"
click at [114, 267] on span "Enter street name or postal code" at bounding box center [92, 271] width 150 height 12
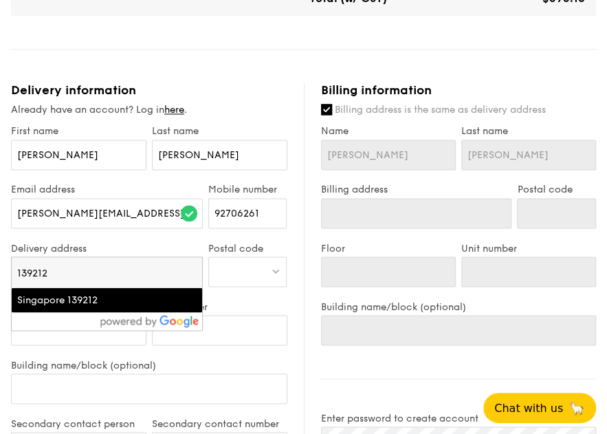
type input "139212"
click at [82, 302] on div "Singapore 139212" at bounding box center [84, 300] width 134 height 14
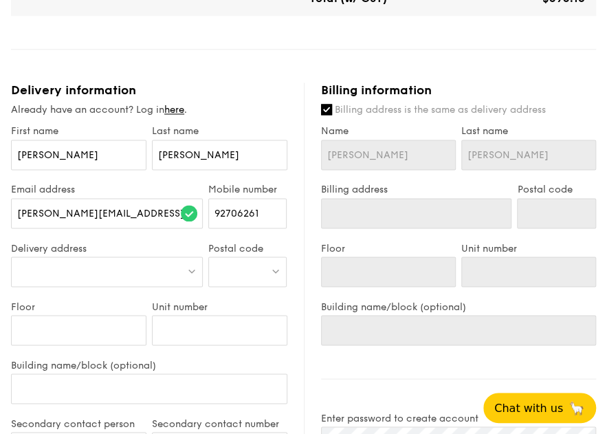
type input "Singapore 139212"
type input "139212"
click at [190, 270] on img at bounding box center [192, 270] width 10 height 10
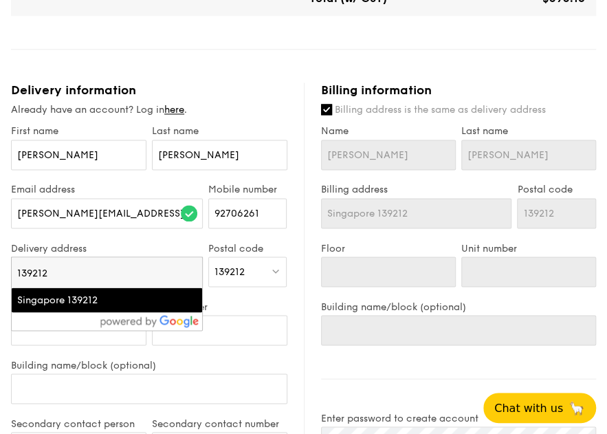
click at [236, 287] on div "Postal code 139212" at bounding box center [247, 271] width 85 height 58
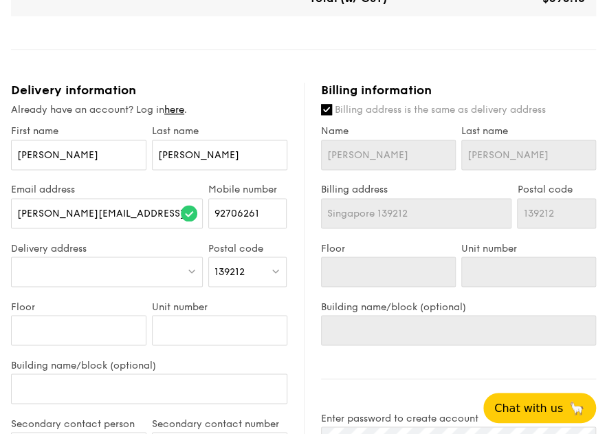
scroll to position [756, 0]
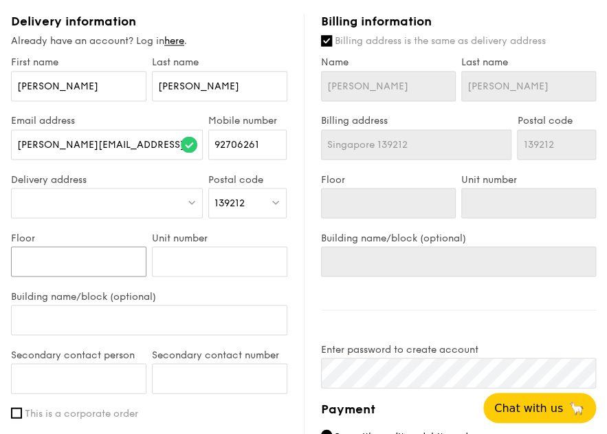
click at [109, 265] on input "Floor" at bounding box center [78, 261] width 135 height 30
type input "3"
click at [210, 265] on input "Unit number" at bounding box center [219, 261] width 135 height 30
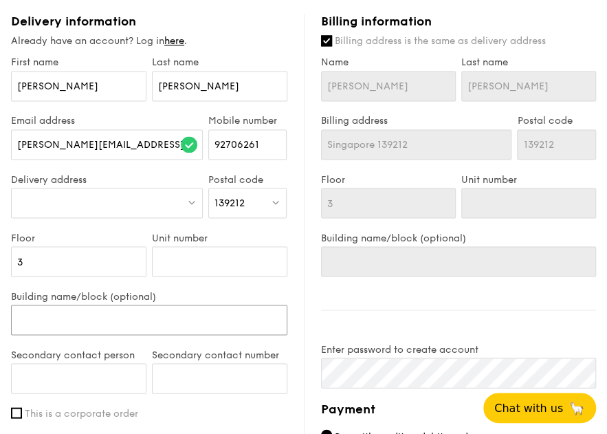
click at [169, 317] on input "Building name/block (optional)" at bounding box center [149, 319] width 276 height 30
type input "R"
type input "Ro"
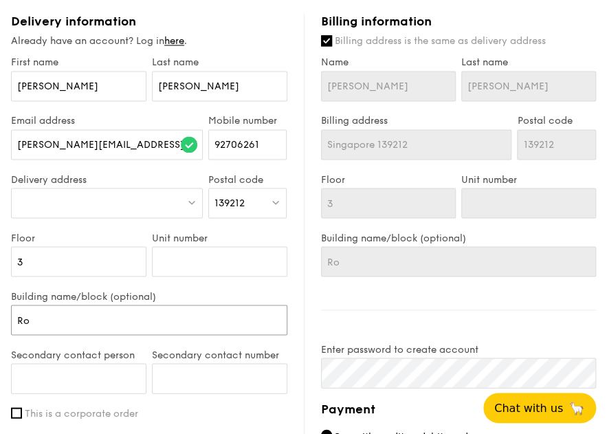
type input "Roc"
type input "Roch"
type input "Roche"
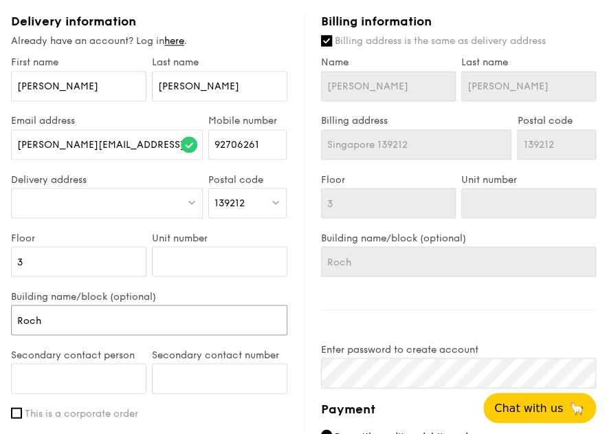
type input "Roche"
type input "Roches"
type input "Rochest"
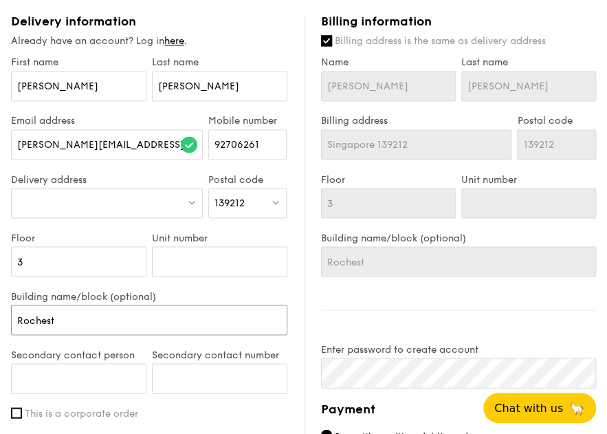
type input "Rocheste"
type input "[GEOGRAPHIC_DATA]"
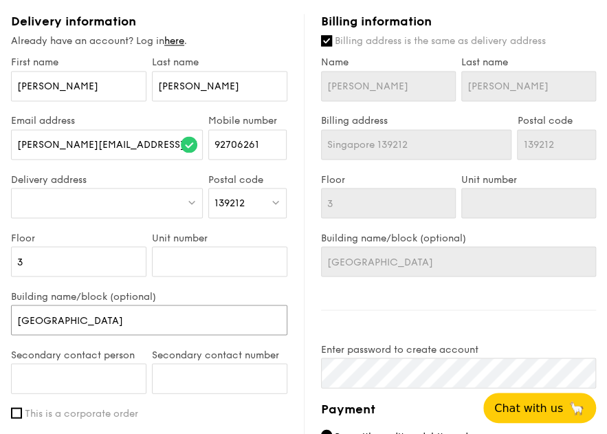
type input "[GEOGRAPHIC_DATA]"
type input "Rochester C"
type input "Rochester Co"
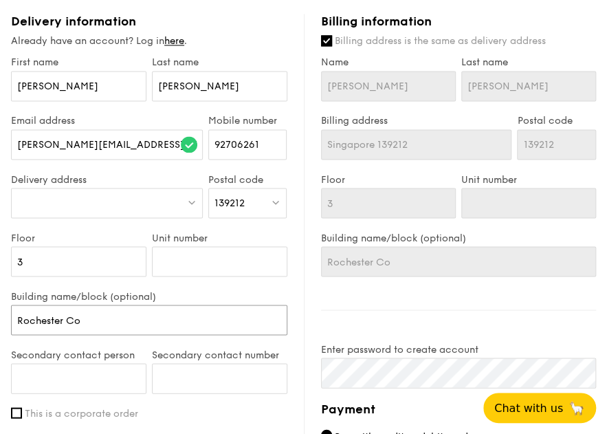
type input "Rochester Com"
type input "Rochester Comm"
type input "Rochester Commo"
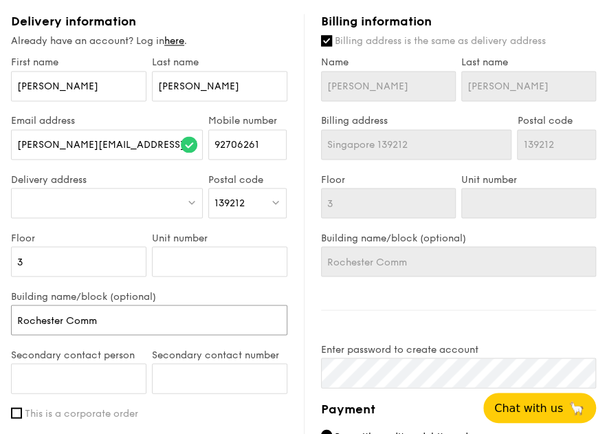
type input "Rochester Commo"
type input "[GEOGRAPHIC_DATA]"
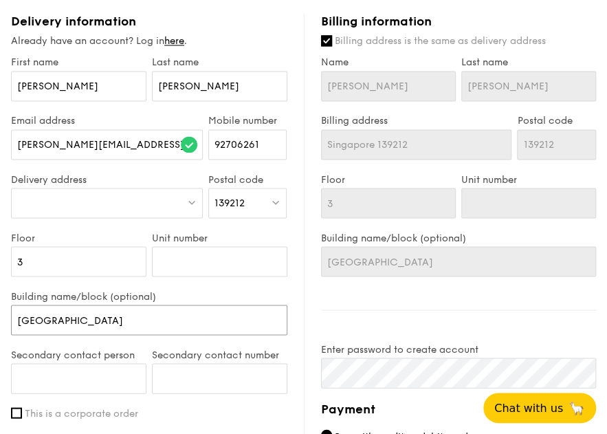
type input "[GEOGRAPHIC_DATA]"
click at [148, 201] on div at bounding box center [107, 203] width 192 height 30
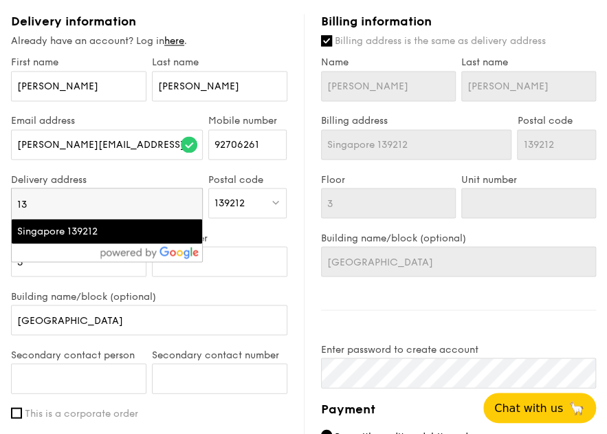
type input "1"
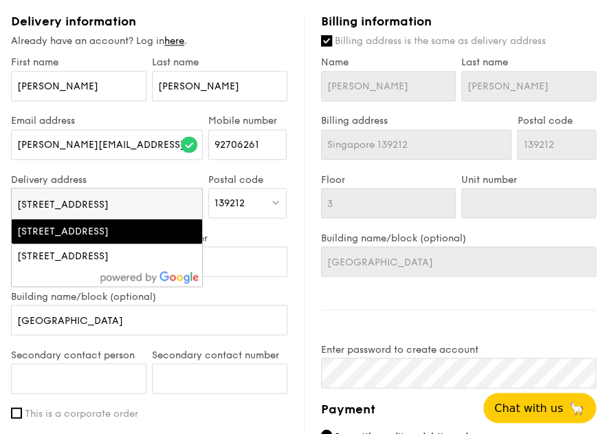
type input "[STREET_ADDRESS]"
click at [157, 232] on div "[STREET_ADDRESS]" at bounding box center [106, 231] width 179 height 14
type input "[STREET_ADDRESS]"
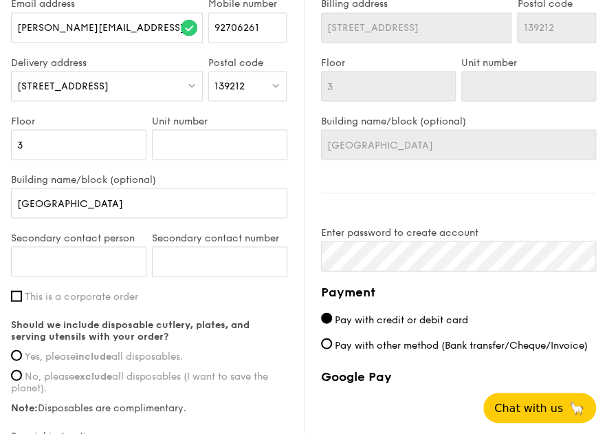
scroll to position [893, 0]
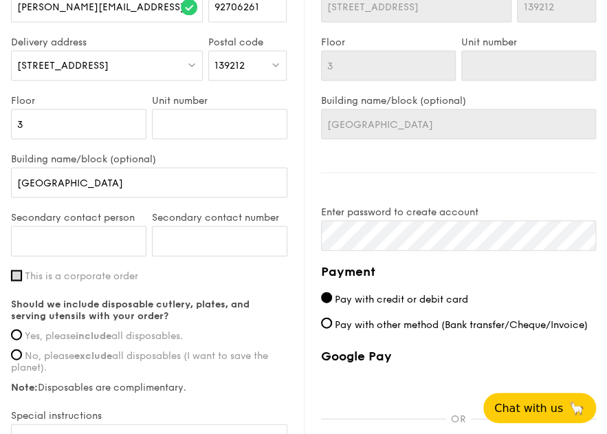
click at [19, 273] on input "This is a corporate order" at bounding box center [16, 274] width 11 height 11
checkbox input "true"
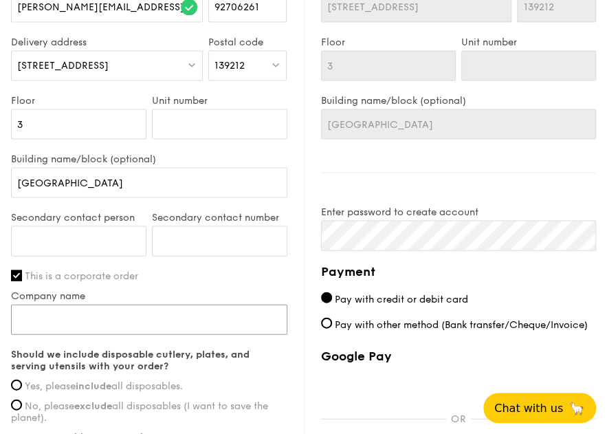
click at [33, 308] on input "Company name" at bounding box center [149, 319] width 276 height 30
type input "CapitaLand Development"
click at [141, 384] on span "Yes, please include all disposables." at bounding box center [104, 385] width 158 height 12
click at [22, 384] on input "Yes, please include all disposables." at bounding box center [16, 384] width 11 height 11
radio input "true"
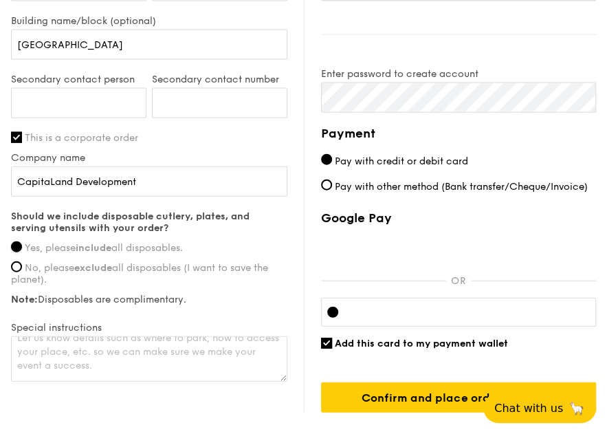
scroll to position [3, 0]
click at [212, 363] on textarea at bounding box center [149, 358] width 276 height 45
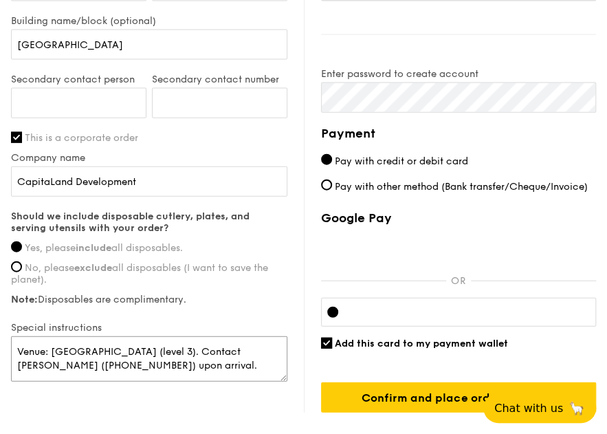
scroll to position [1099, 0]
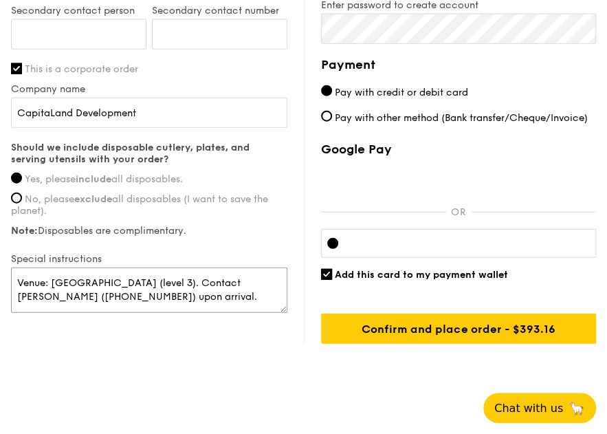
type textarea "Venue: [GEOGRAPHIC_DATA] (level 3). Contact [PERSON_NAME] ([PHONE_NUMBER]) upon…"
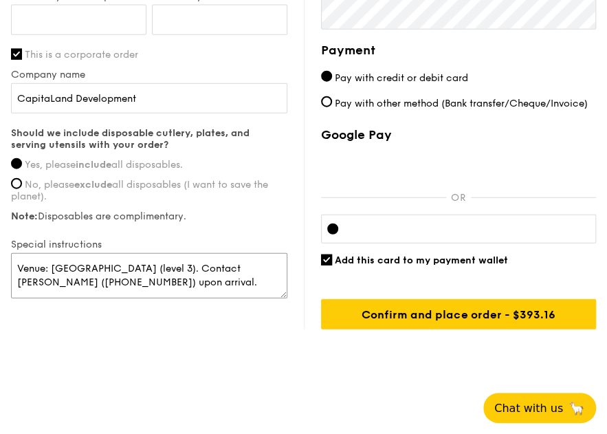
scroll to position [1116, 0]
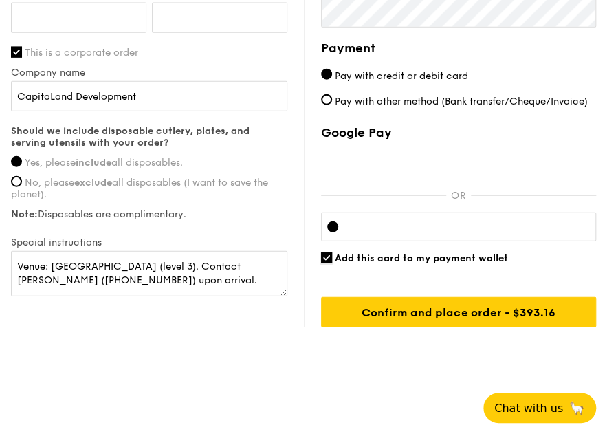
click at [326, 254] on input "Add this card to my payment wallet" at bounding box center [326, 257] width 11 height 11
checkbox input "false"
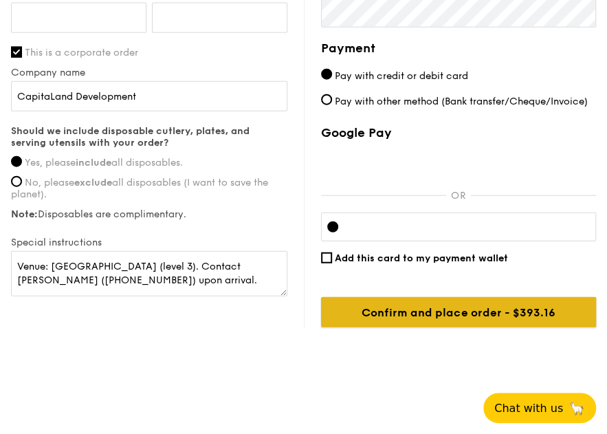
click at [442, 315] on input "Confirm and place order - $393.16" at bounding box center [459, 312] width 276 height 30
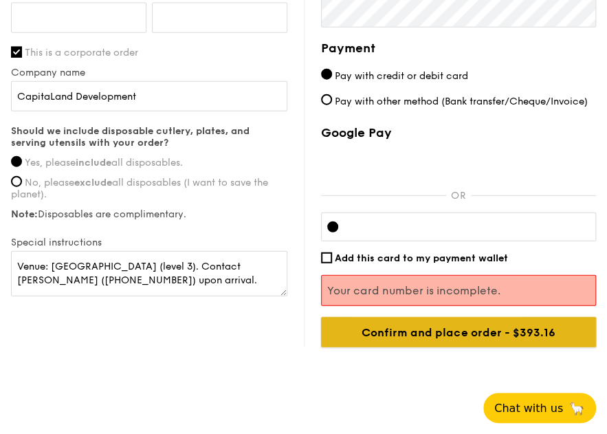
click at [431, 329] on input "Confirm and place order - $393.16" at bounding box center [459, 332] width 276 height 30
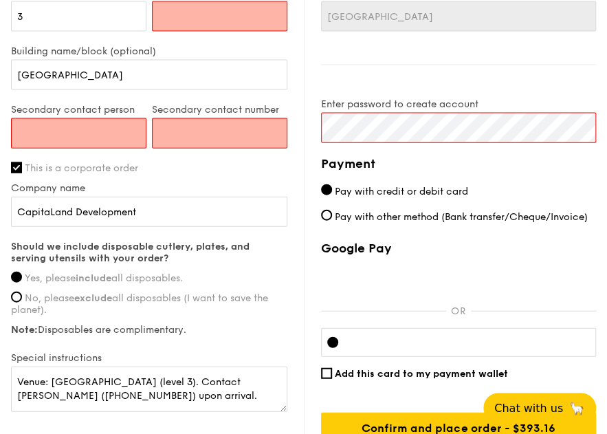
scroll to position [863, 0]
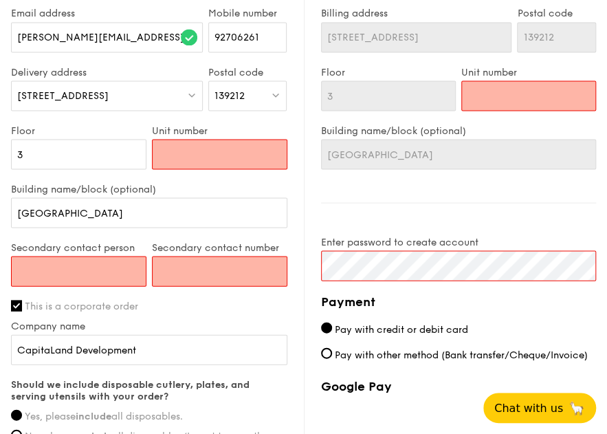
click at [223, 153] on input "Unit number" at bounding box center [219, 154] width 135 height 30
click at [359, 194] on div "Billing information Billing address is the same as delivery address Name [PERSO…" at bounding box center [450, 243] width 293 height 673
click at [177, 153] on input "Unit number" at bounding box center [219, 154] width 135 height 30
type input "#"
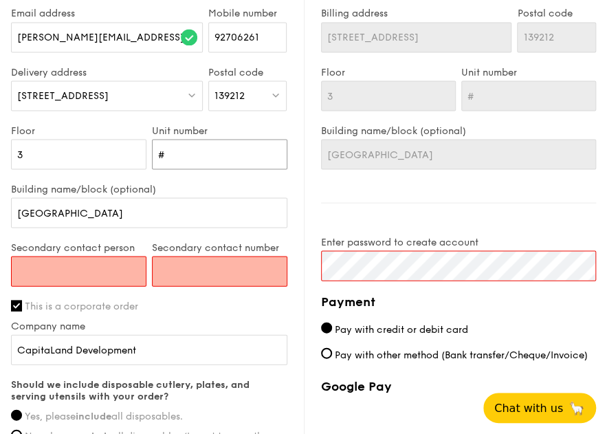
type input "#0"
type input "#03"
type input "#03-"
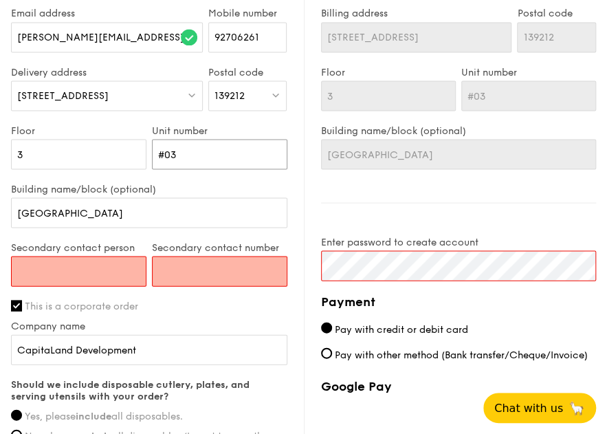
type input "#03-"
type input "#03-0"
type input "#03-01"
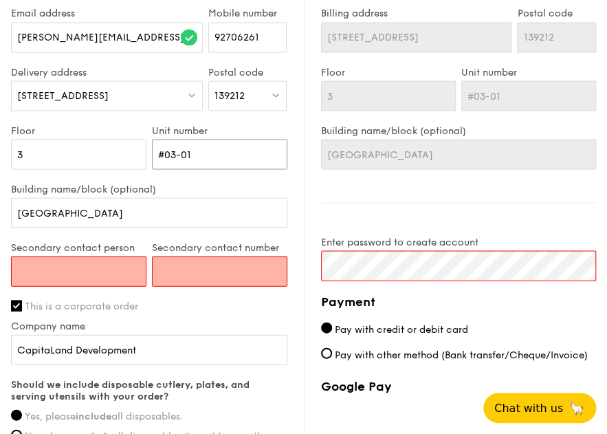
type input "#03-01"
click at [104, 259] on input "Secondary contact person" at bounding box center [78, 271] width 135 height 30
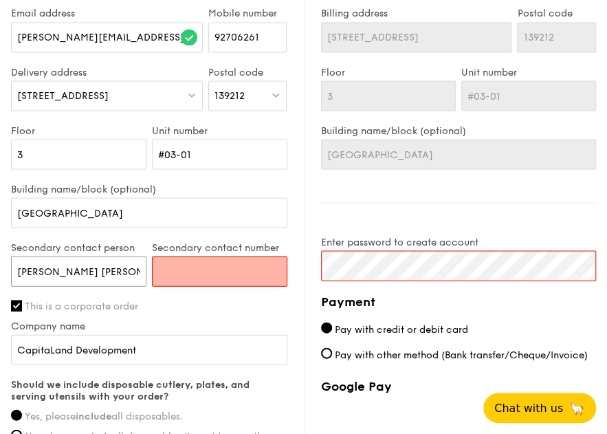
type input "[PERSON_NAME] [PERSON_NAME]"
click at [191, 279] on input "Secondary contact number" at bounding box center [219, 271] width 135 height 30
paste input "98525972"
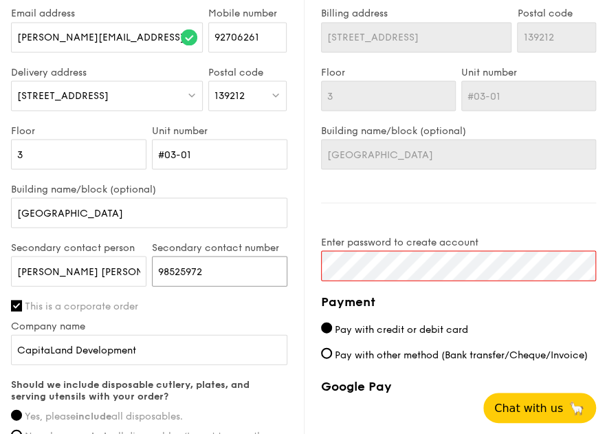
type input "98525972"
click at [201, 300] on label "This is a corporate order" at bounding box center [149, 306] width 276 height 12
click at [22, 300] on input "This is a corporate order" at bounding box center [16, 305] width 11 height 11
checkbox input "false"
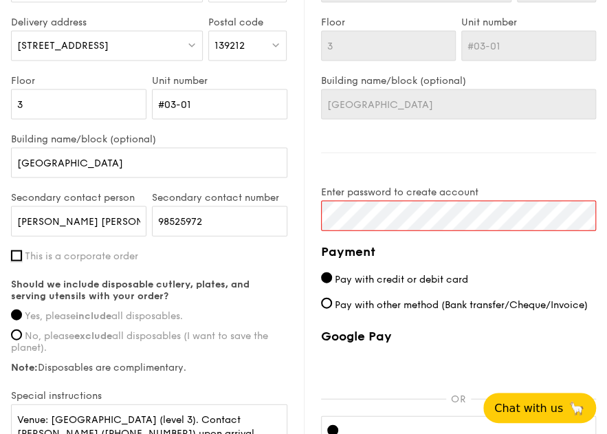
scroll to position [1000, 0]
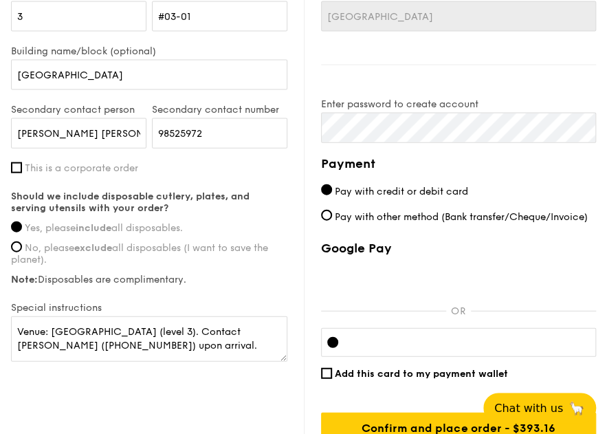
click at [533, 86] on div "Billing information Billing address is the same as delivery address Name [PERSO…" at bounding box center [450, 105] width 293 height 673
click at [316, 128] on div "Billing information Billing address is the same as delivery address Name [PERSO…" at bounding box center [450, 105] width 293 height 673
click at [456, 163] on h4 "Payment" at bounding box center [459, 163] width 276 height 19
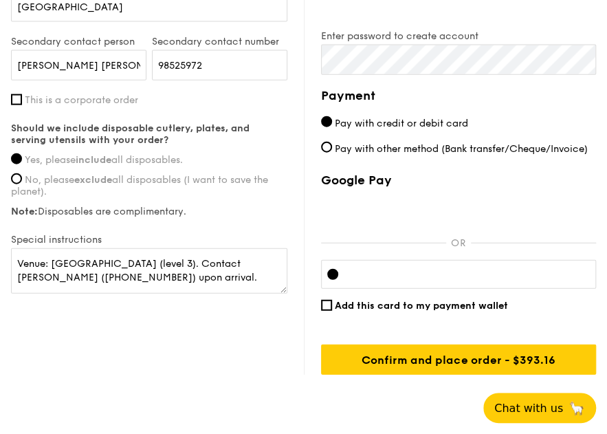
scroll to position [1116, 0]
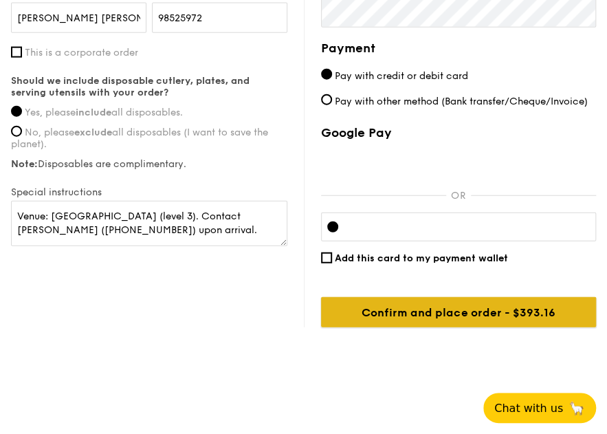
click at [424, 311] on input "Confirm and place order - $393.16" at bounding box center [459, 312] width 276 height 30
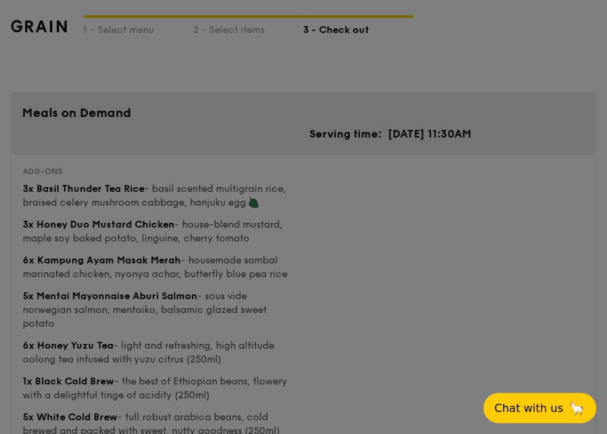
scroll to position [16, 0]
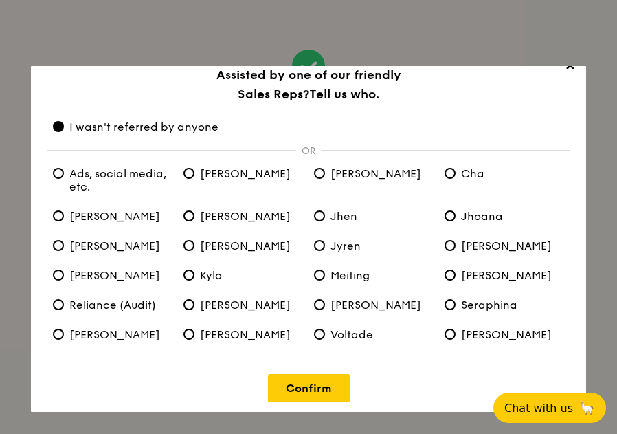
scroll to position [25, 0]
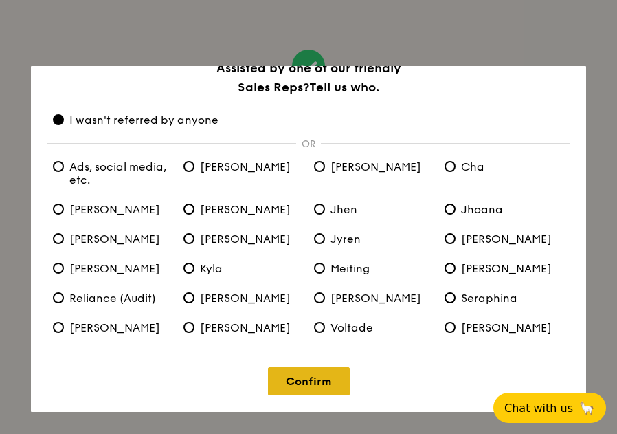
click at [303, 380] on link "Confirm" at bounding box center [309, 381] width 82 height 28
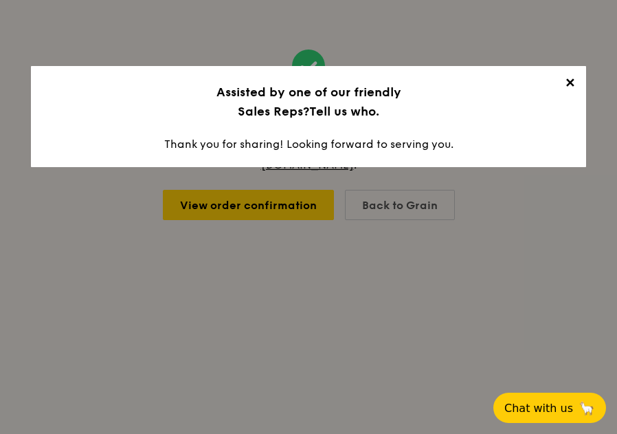
click at [572, 82] on span "✕" at bounding box center [569, 85] width 19 height 19
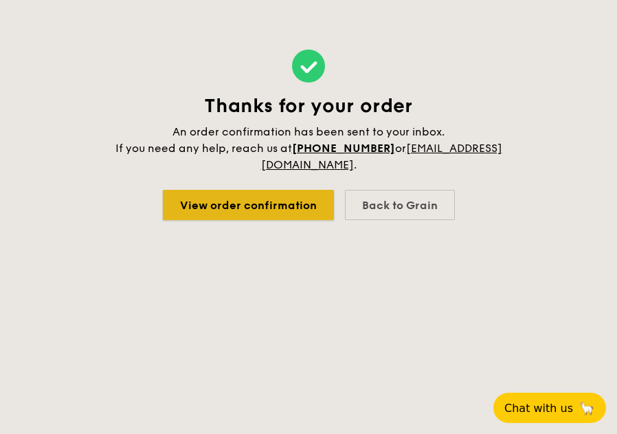
click at [279, 204] on link "View order confirmation" at bounding box center [248, 205] width 171 height 30
